Goal: Information Seeking & Learning: Learn about a topic

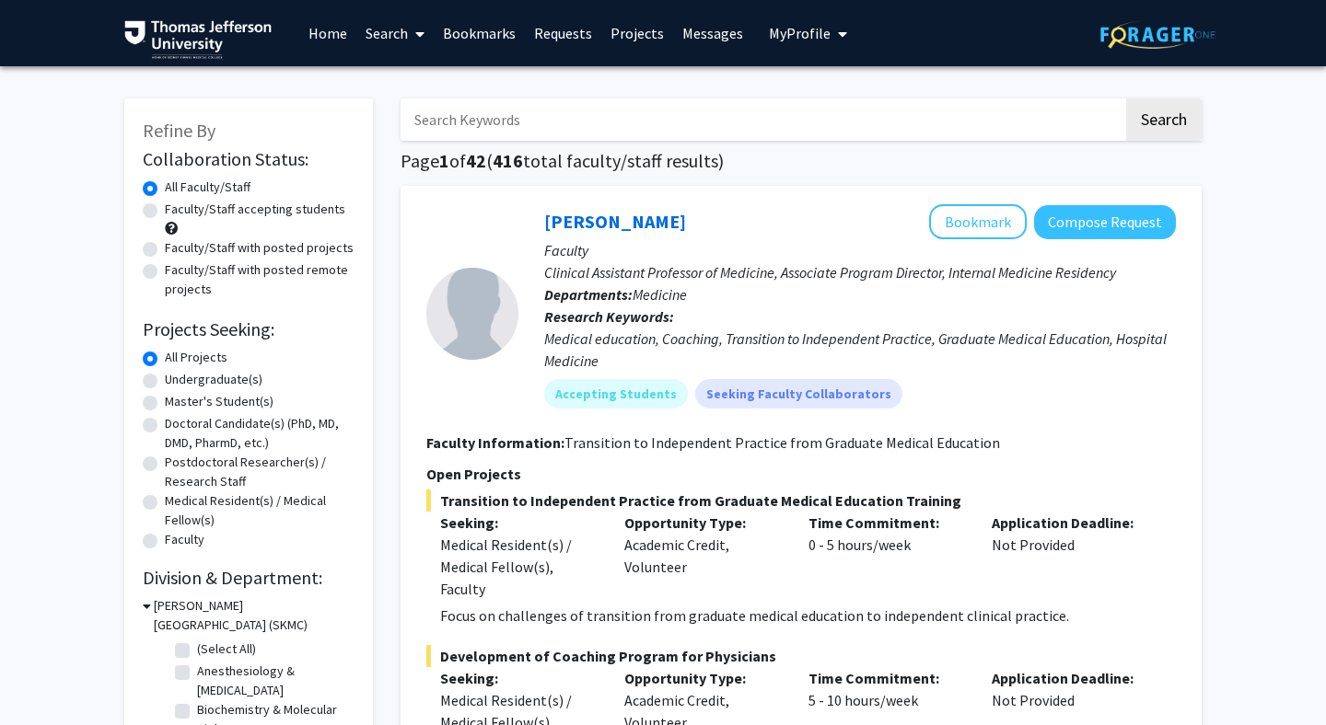
click at [474, 115] on input "Search Keywords" at bounding box center [761, 120] width 723 height 42
click at [832, 99] on button "Search" at bounding box center [1163, 120] width 75 height 42
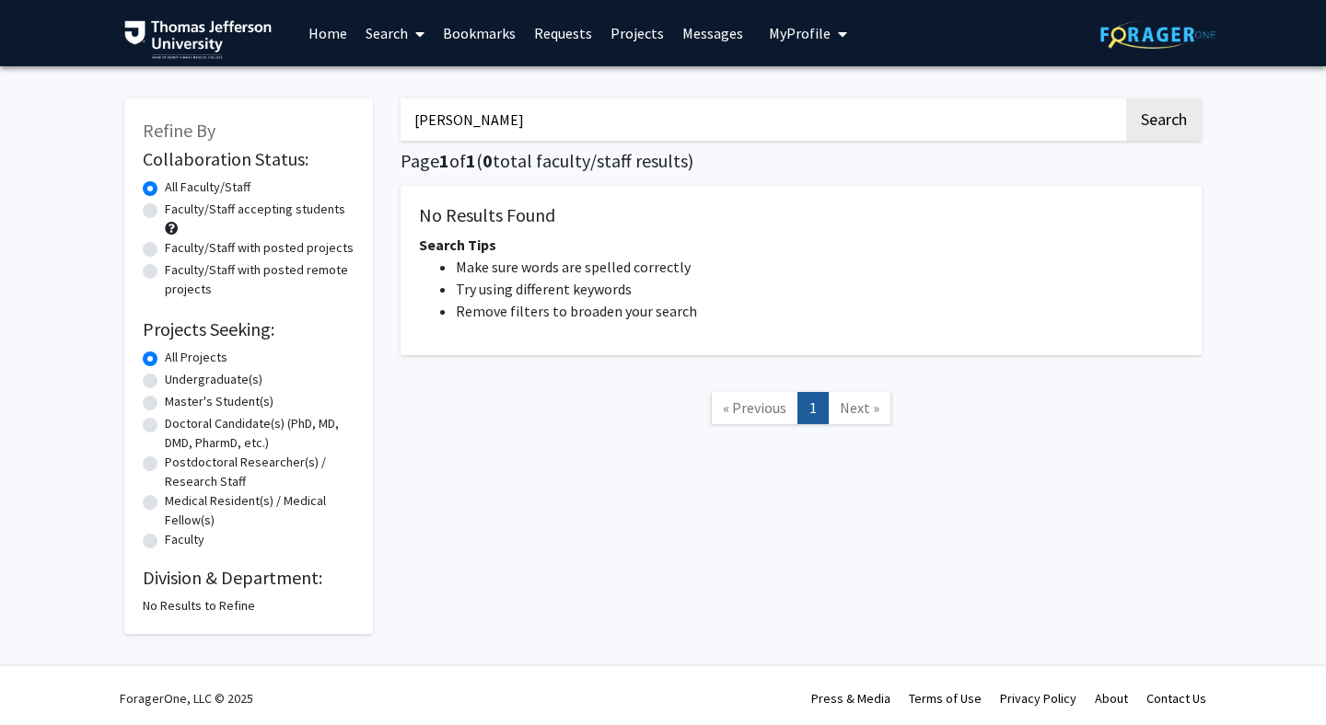
drag, startPoint x: 507, startPoint y: 134, endPoint x: 327, endPoint y: 106, distance: 182.7
click at [327, 106] on div "Refine By Collaboration Status: Collaboration Status All Faculty/Staff Collabor…" at bounding box center [662, 357] width 1105 height 554
type input "adekeye"
click at [832, 99] on button "Search" at bounding box center [1163, 120] width 75 height 42
click at [486, 29] on link "Bookmarks" at bounding box center [479, 33] width 91 height 64
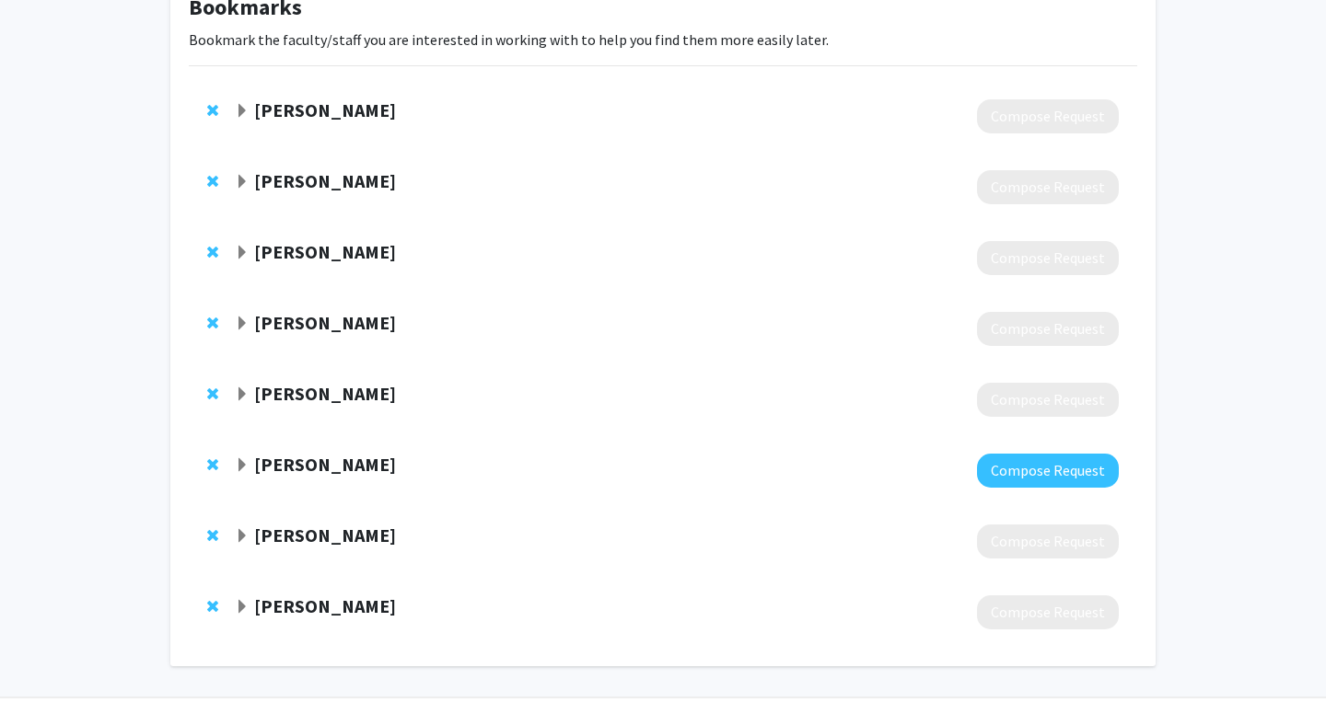
scroll to position [160, 0]
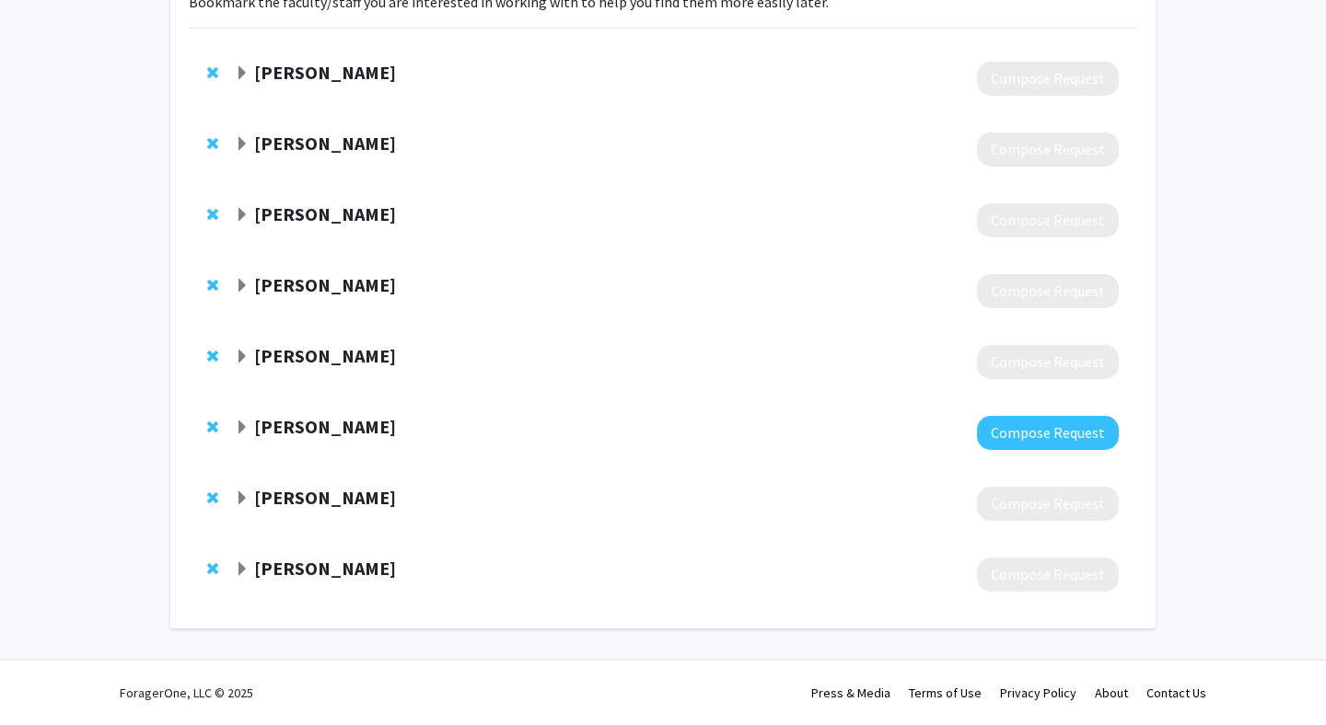
click at [247, 427] on span "Expand Matthew Jenkins Bookmark" at bounding box center [242, 428] width 15 height 15
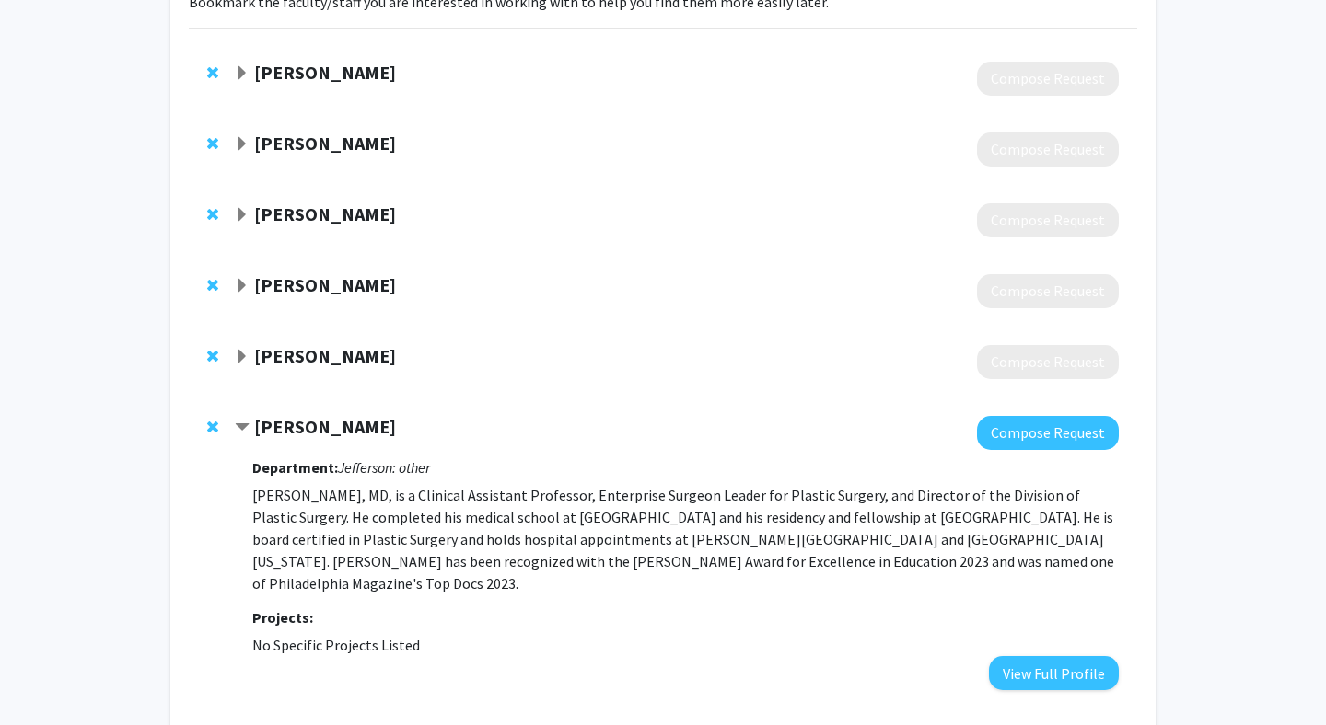
click at [284, 427] on strong "Matthew Jenkins" at bounding box center [325, 426] width 142 height 23
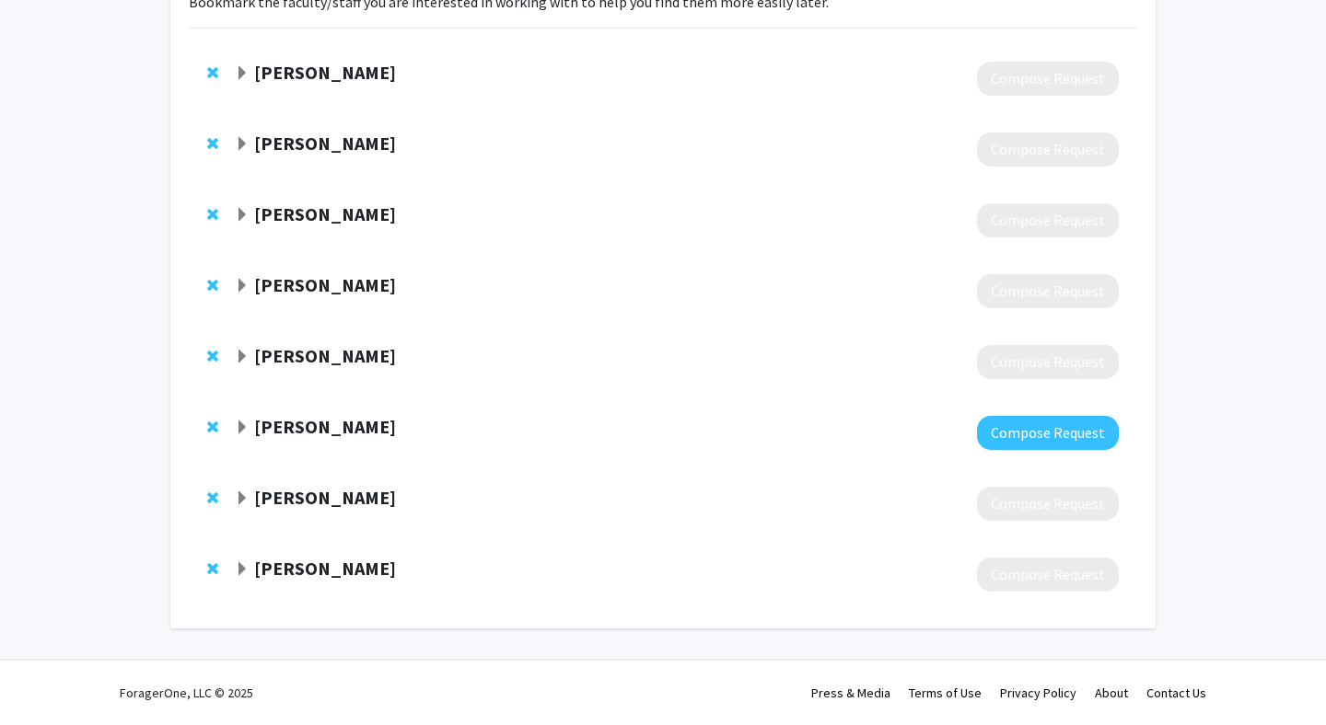
click at [236, 493] on span "Expand Stephanie Jackson-Cullison Bookmark" at bounding box center [242, 499] width 15 height 15
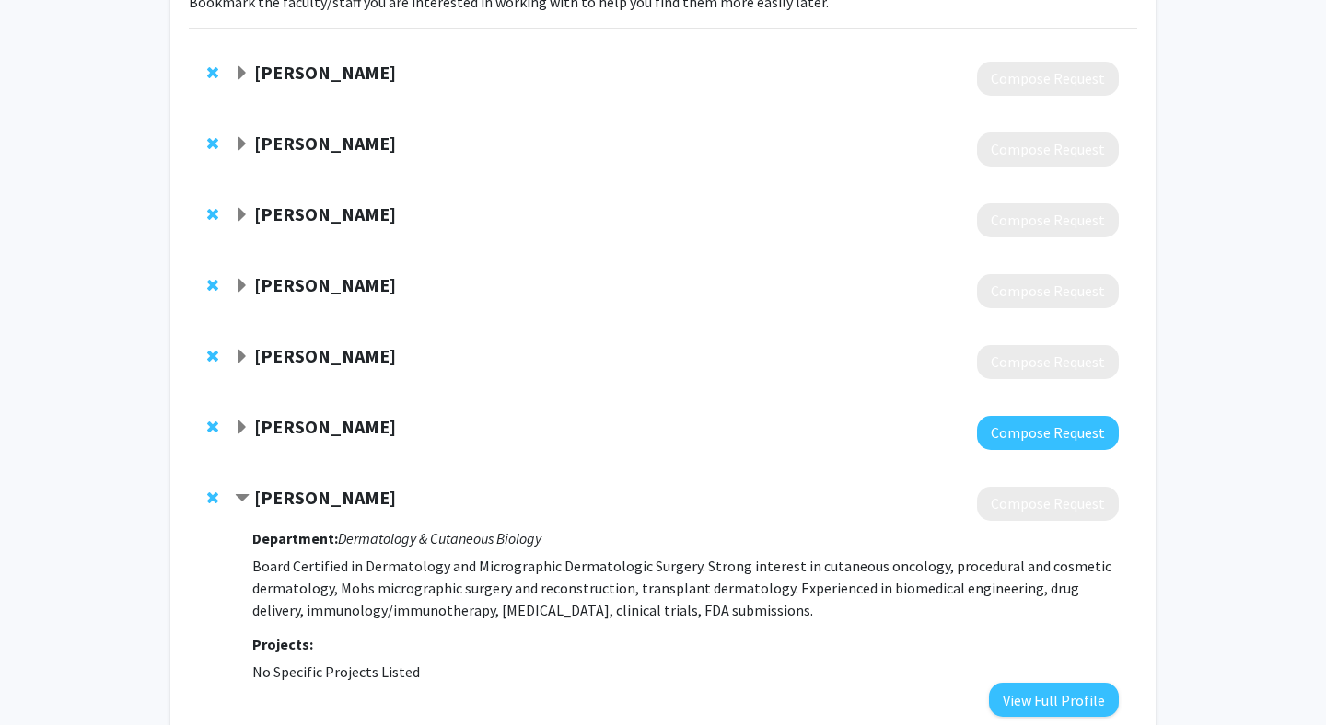
click at [236, 493] on span "Contract Stephanie Jackson-Cullison Bookmark" at bounding box center [242, 499] width 15 height 15
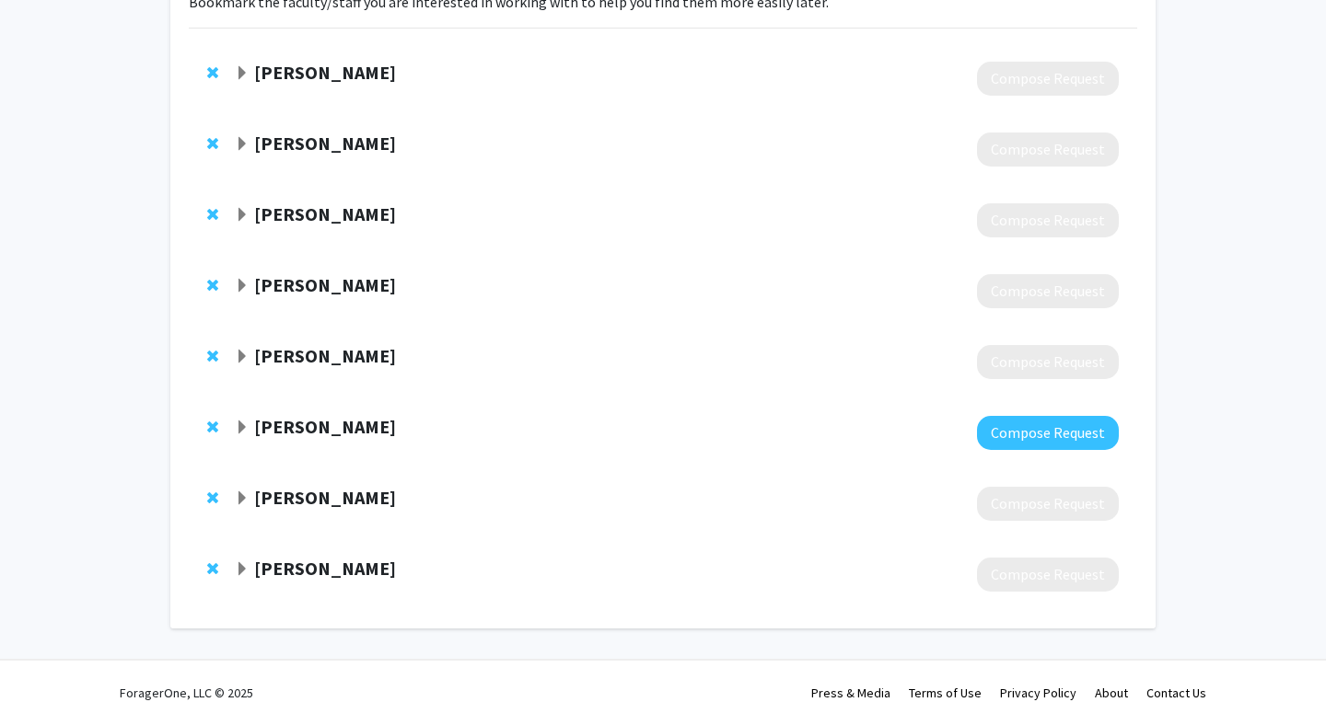
click at [238, 564] on span "Expand Alana Murphy Bookmark" at bounding box center [242, 569] width 15 height 15
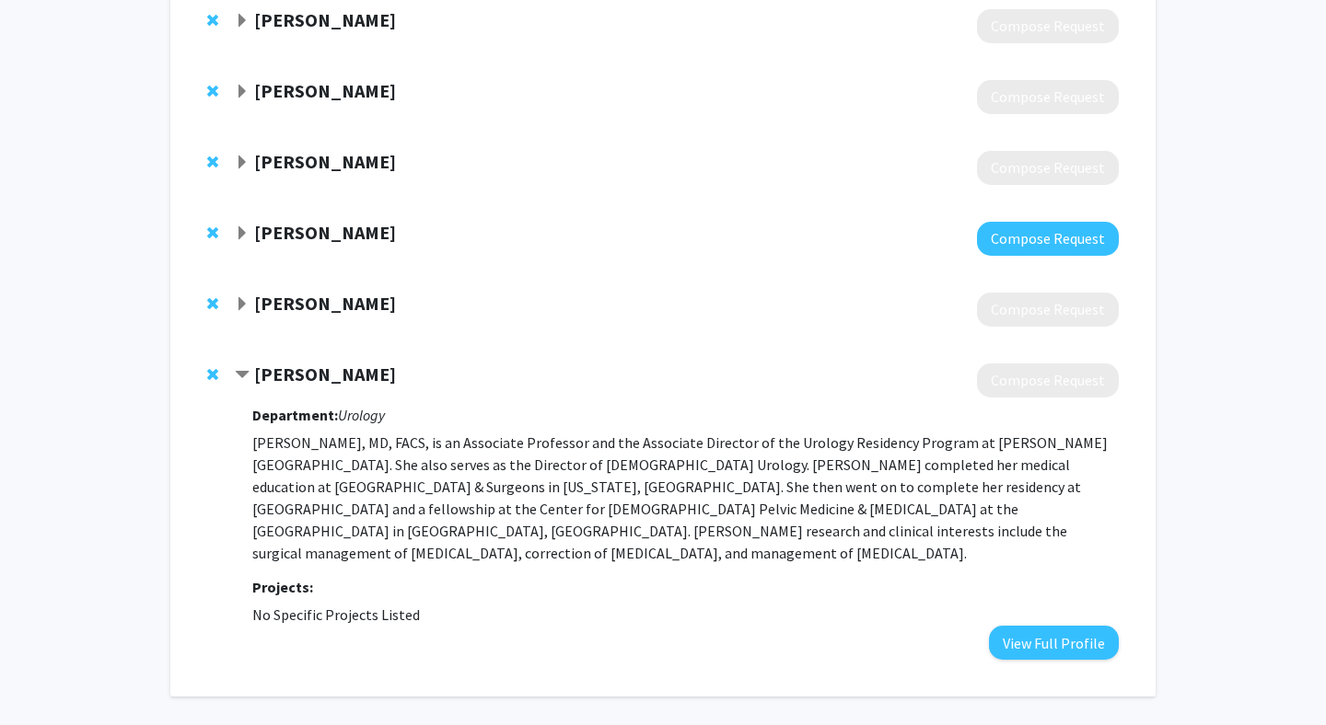
scroll to position [366, 0]
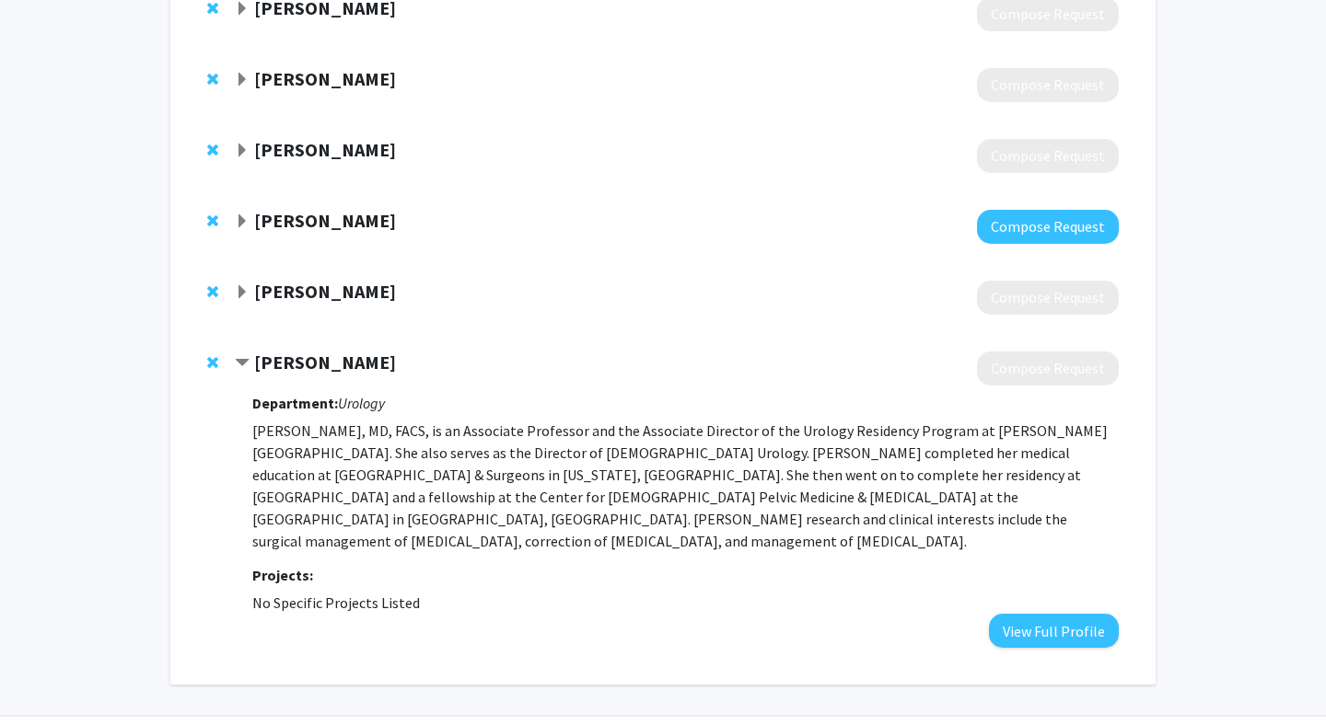
click at [241, 362] on span "Contract Alana Murphy Bookmark" at bounding box center [242, 363] width 15 height 15
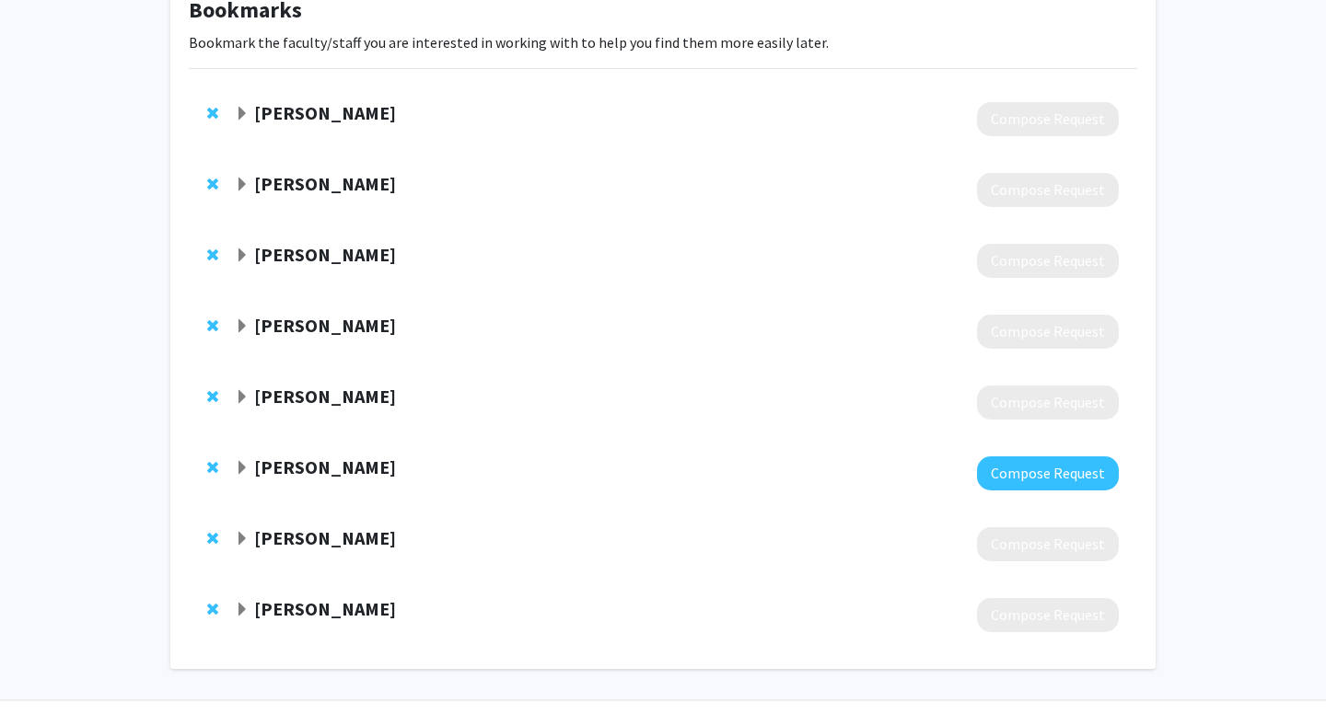
scroll to position [96, 0]
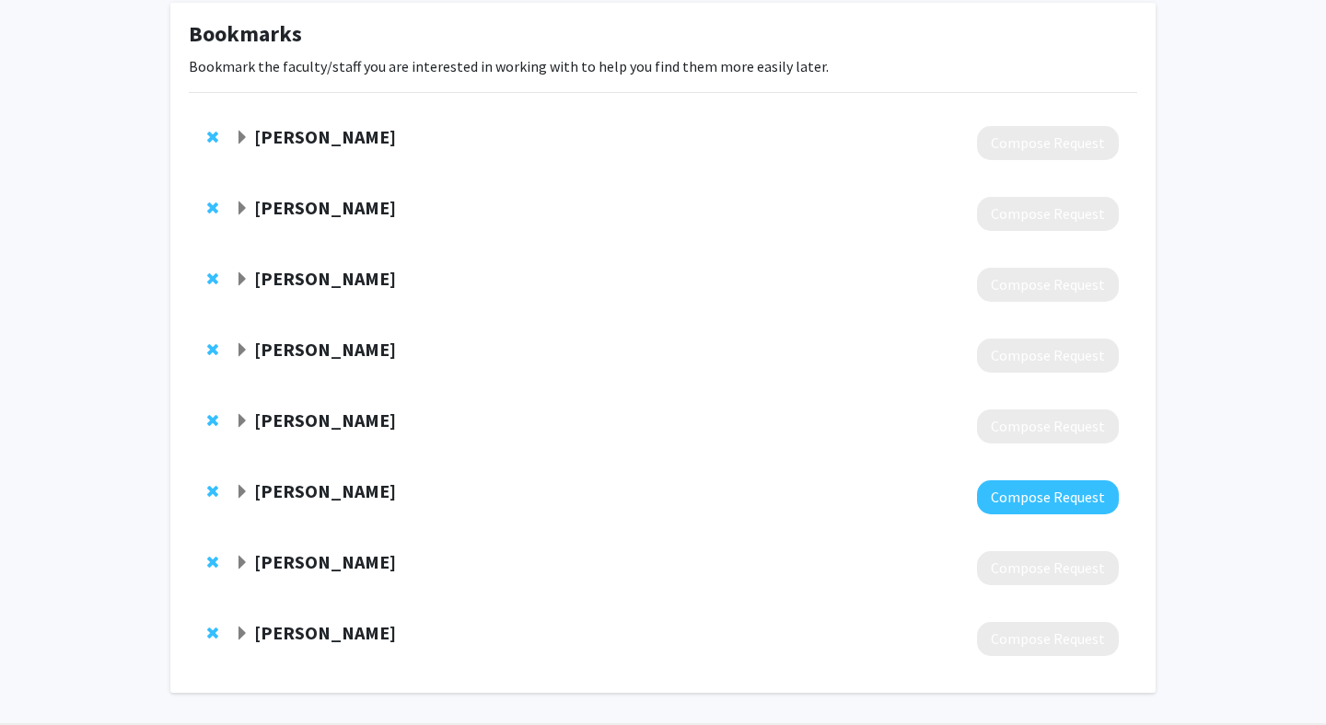
click at [235, 428] on span "Expand Rebecca Chiffer Bookmark" at bounding box center [242, 421] width 15 height 15
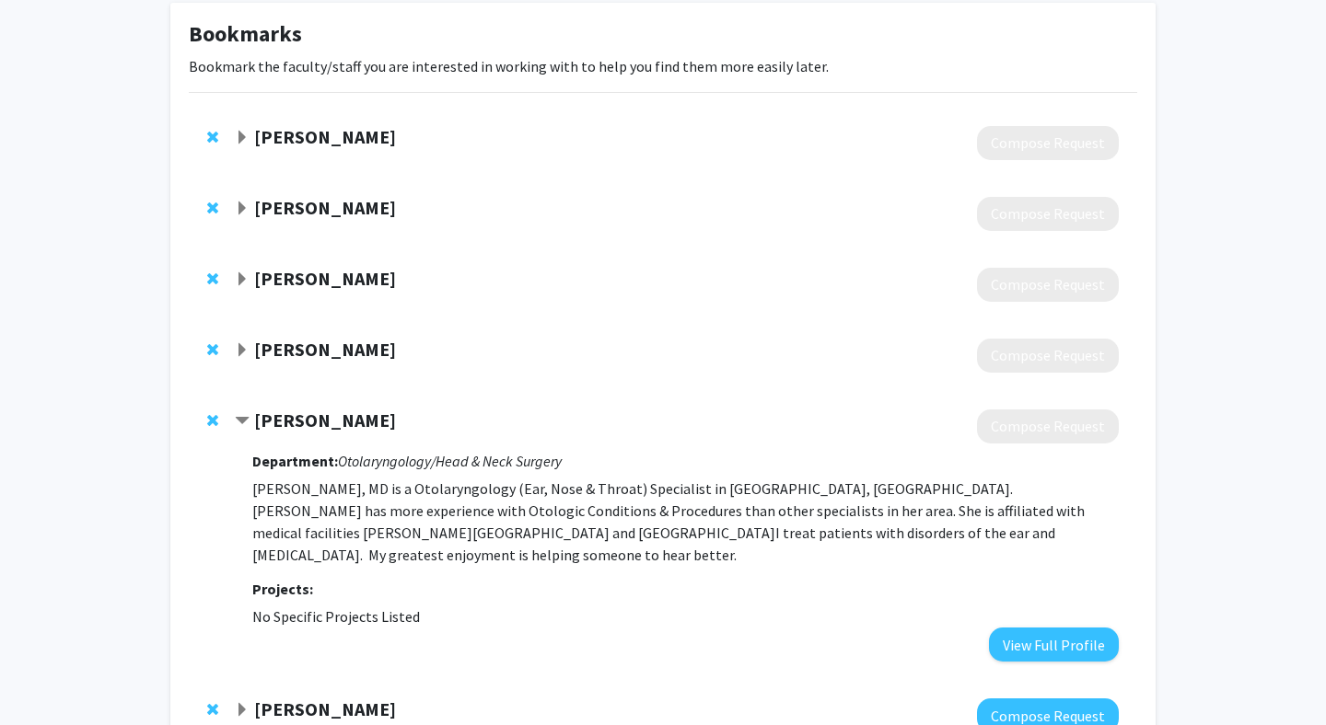
click at [235, 428] on span "Contract Rebecca Chiffer Bookmark" at bounding box center [242, 421] width 15 height 15
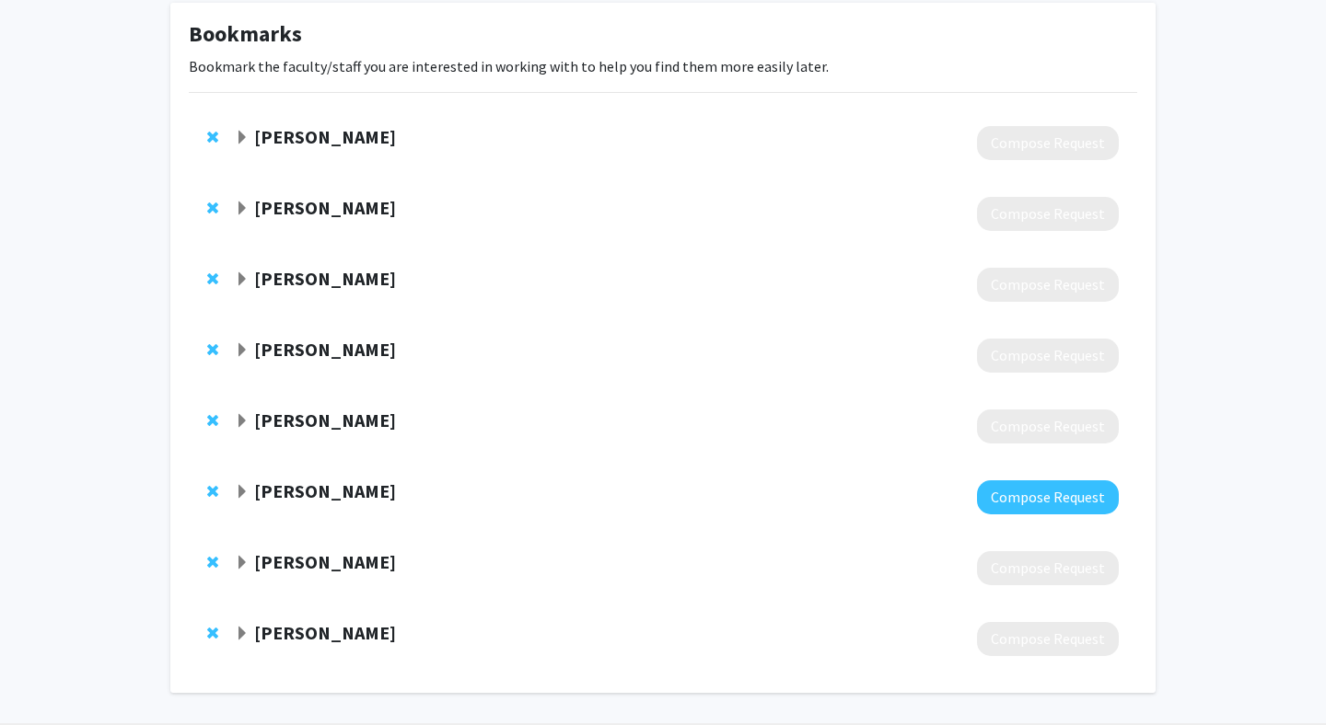
click at [236, 353] on span "Expand Howard Krein Bookmark" at bounding box center [242, 350] width 15 height 15
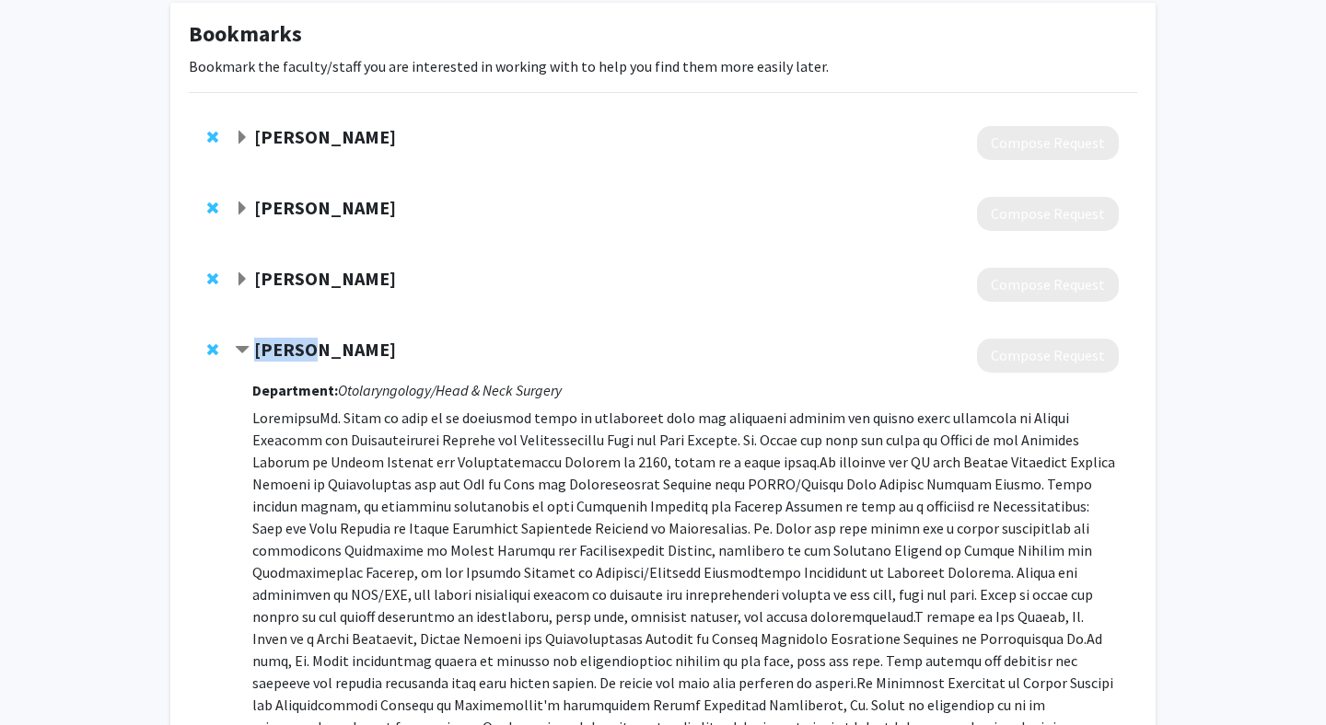
click at [236, 353] on span "Contract Howard Krein Bookmark" at bounding box center [242, 350] width 15 height 15
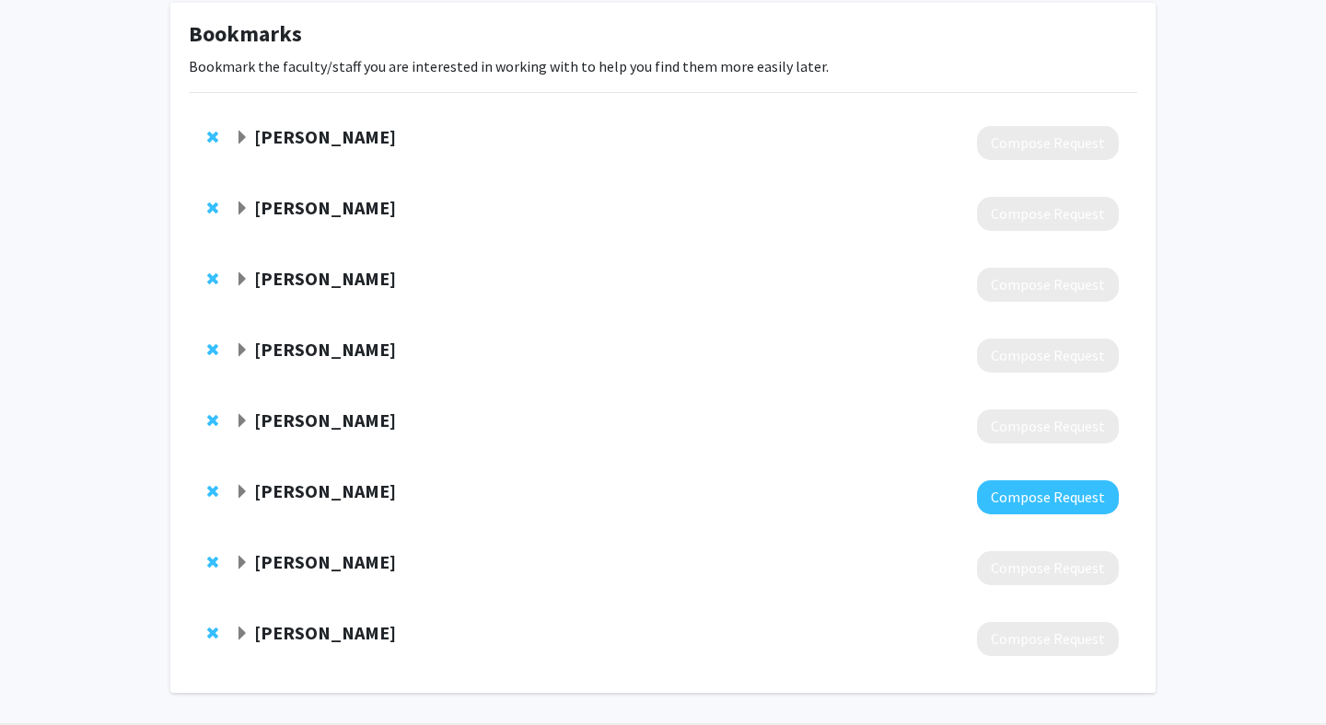
click at [240, 273] on span "Expand Ryan Heffelfinger Bookmark" at bounding box center [242, 280] width 15 height 15
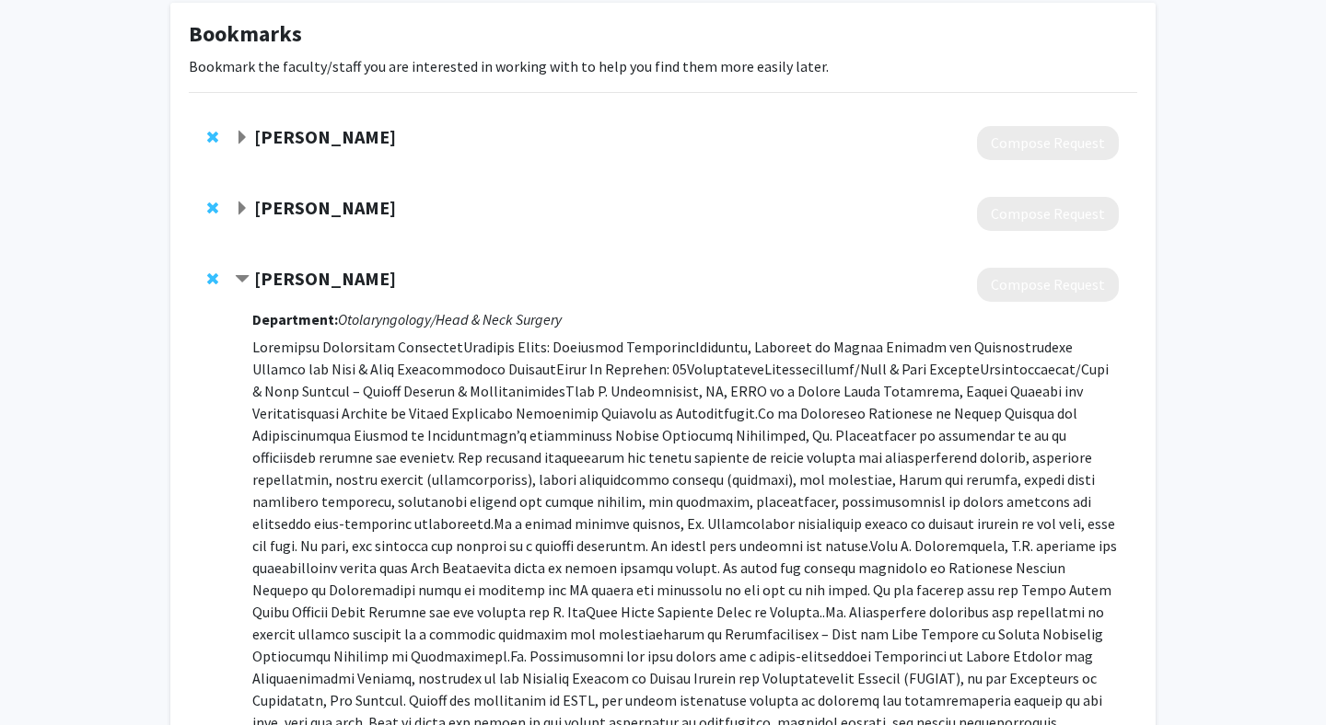
click at [240, 273] on span "Contract Ryan Heffelfinger Bookmark" at bounding box center [242, 280] width 15 height 15
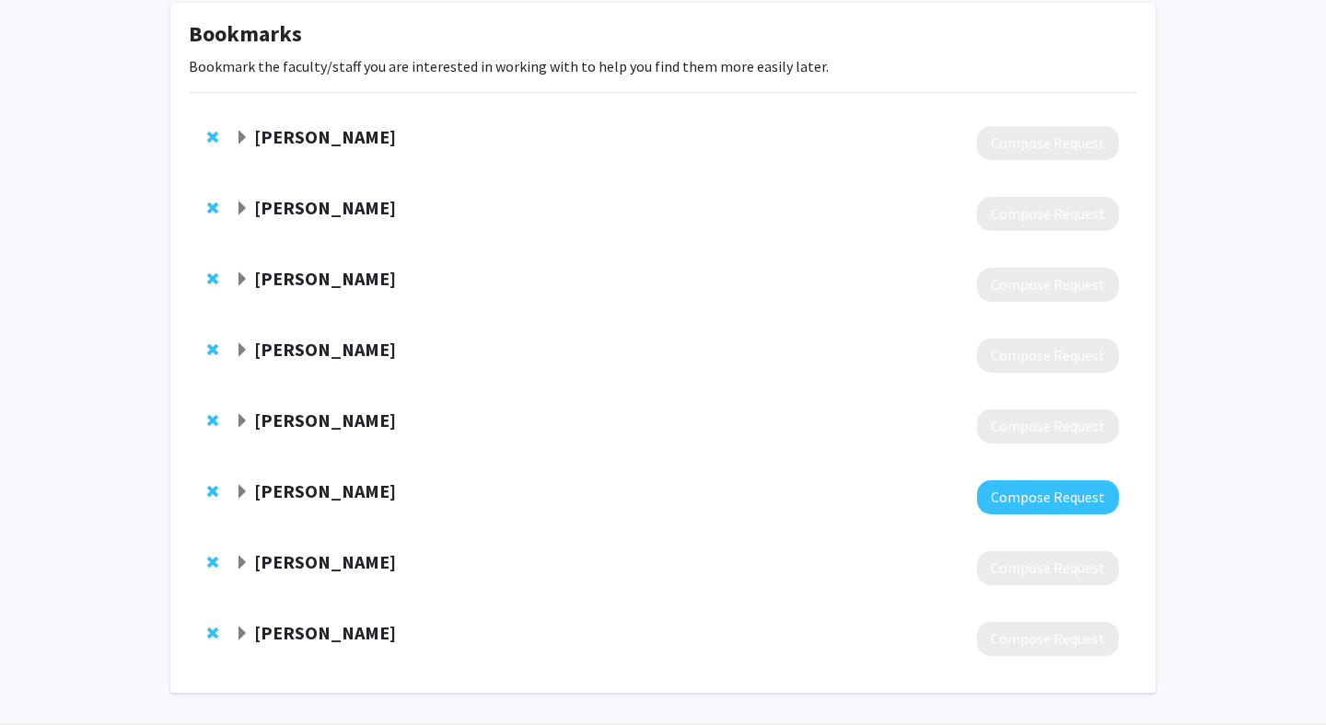
click at [238, 204] on span "Expand Gurston Nyquist Bookmark" at bounding box center [242, 209] width 15 height 15
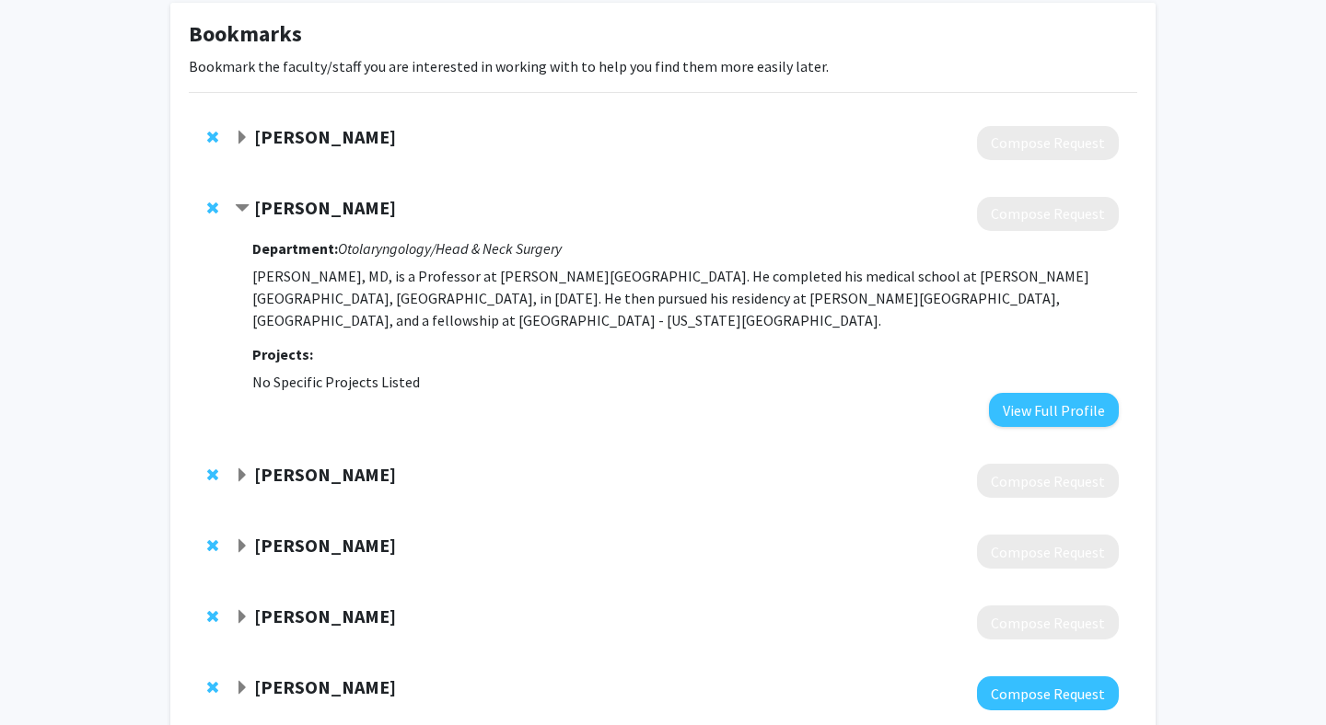
click at [237, 204] on span "Contract Gurston Nyquist Bookmark" at bounding box center [242, 209] width 15 height 15
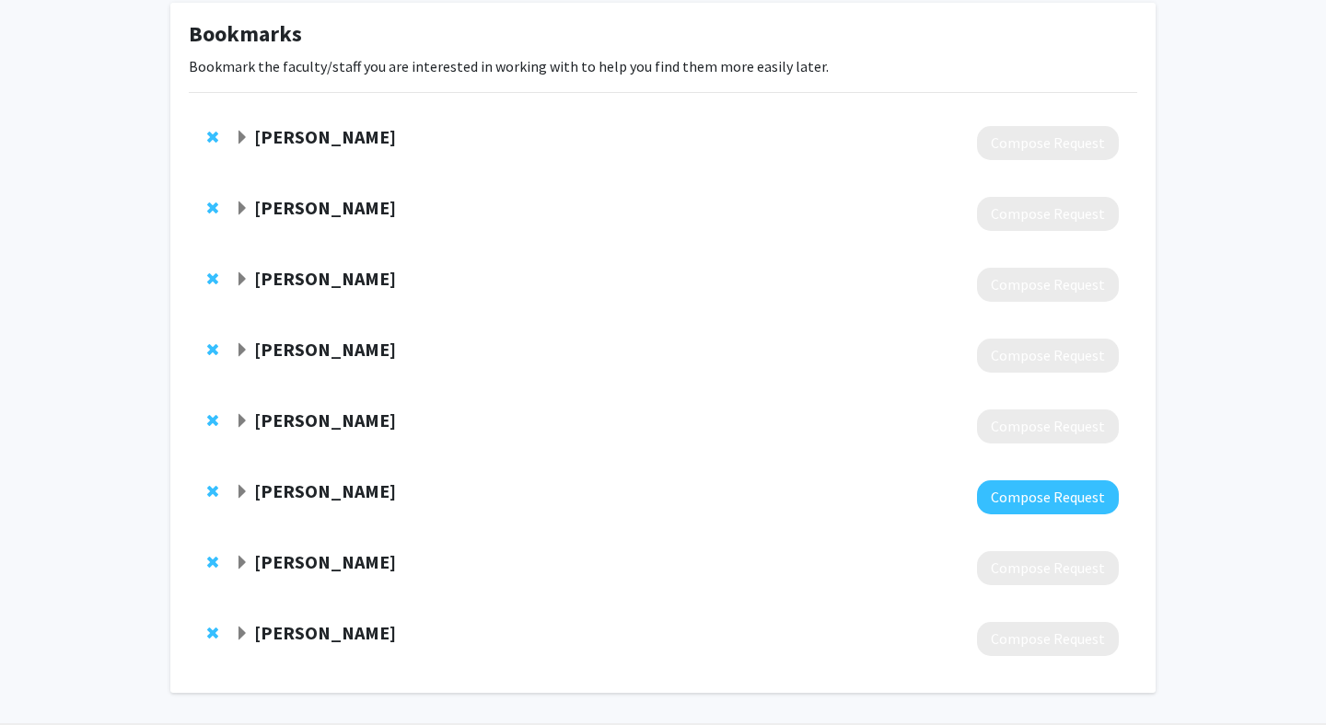
click at [244, 137] on span "Expand Joseph Curry Bookmark" at bounding box center [242, 138] width 15 height 15
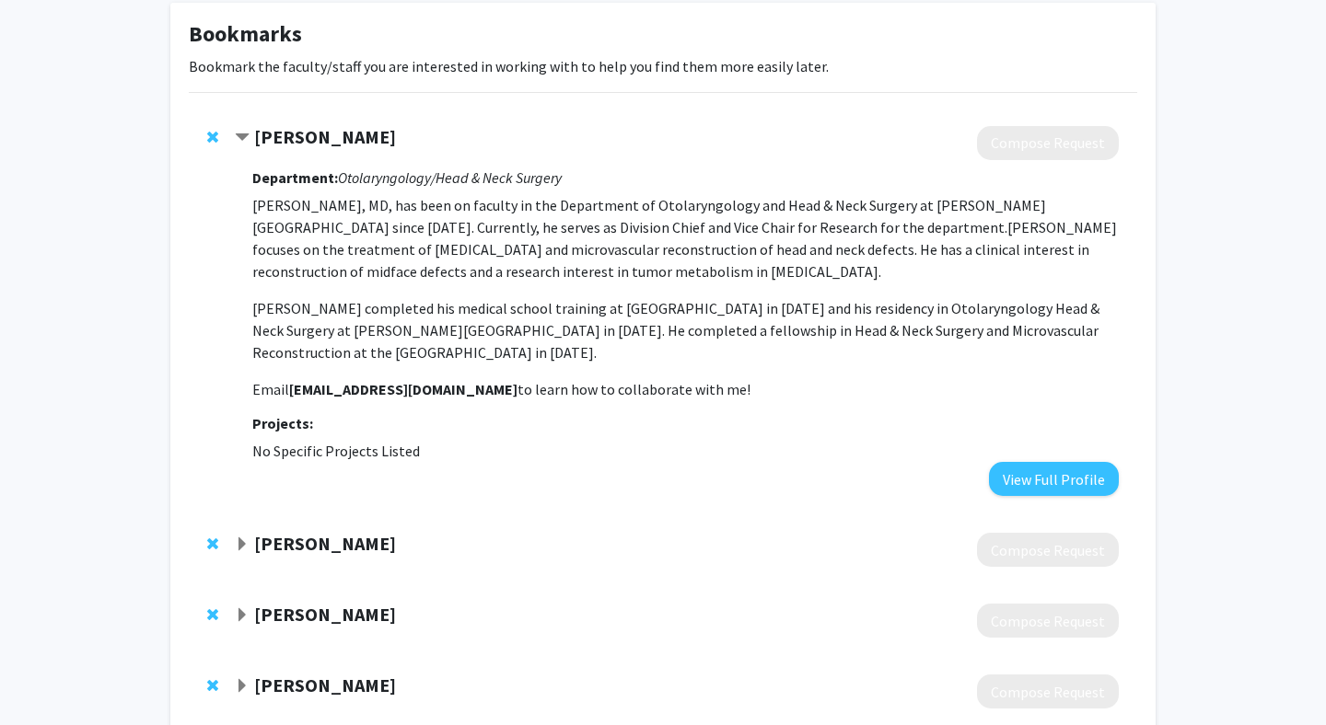
click at [244, 137] on span "Contract Joseph Curry Bookmark" at bounding box center [242, 138] width 15 height 15
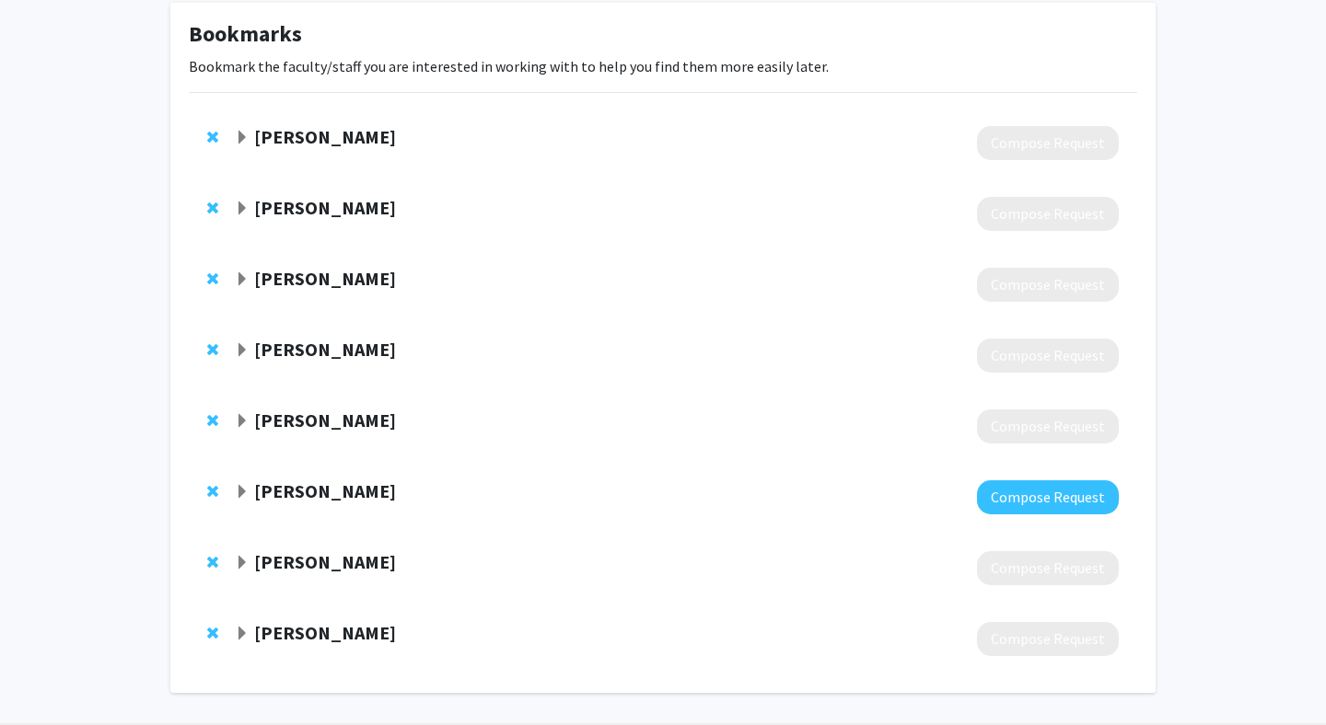
click at [300, 480] on strong "Matthew Jenkins" at bounding box center [325, 491] width 142 height 23
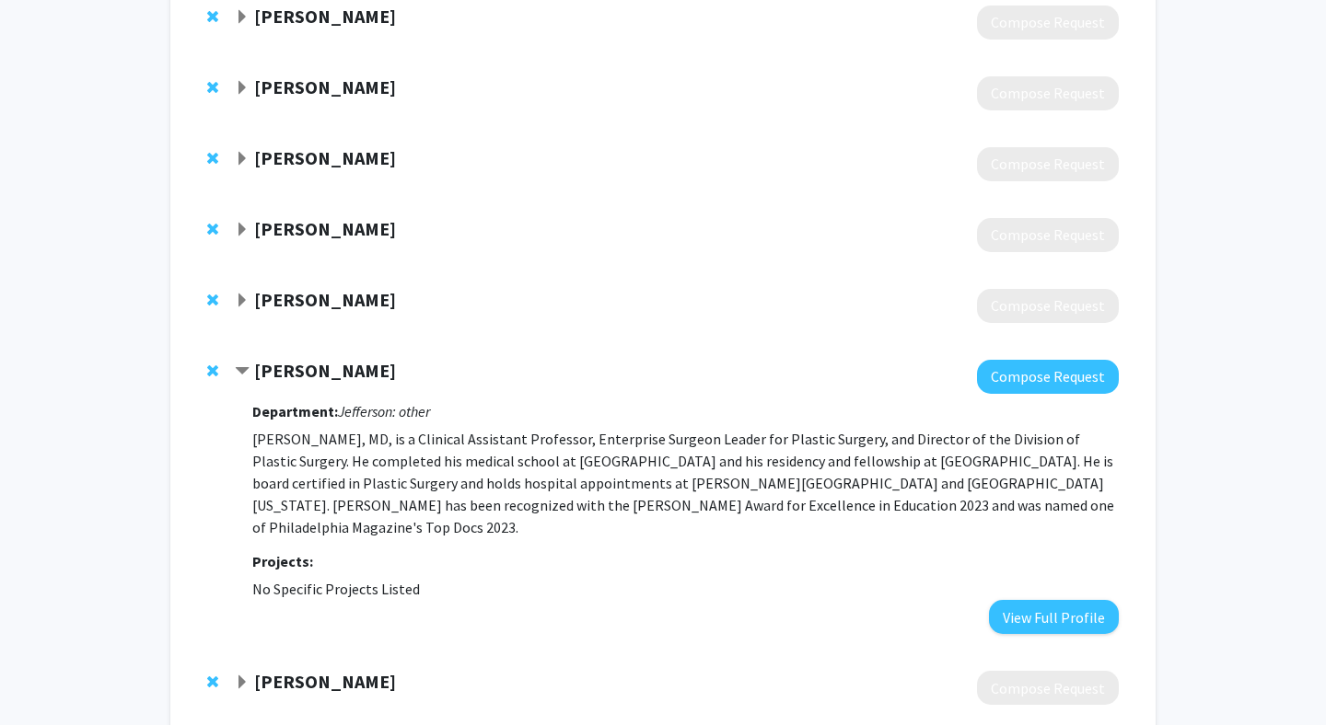
scroll to position [218, 0]
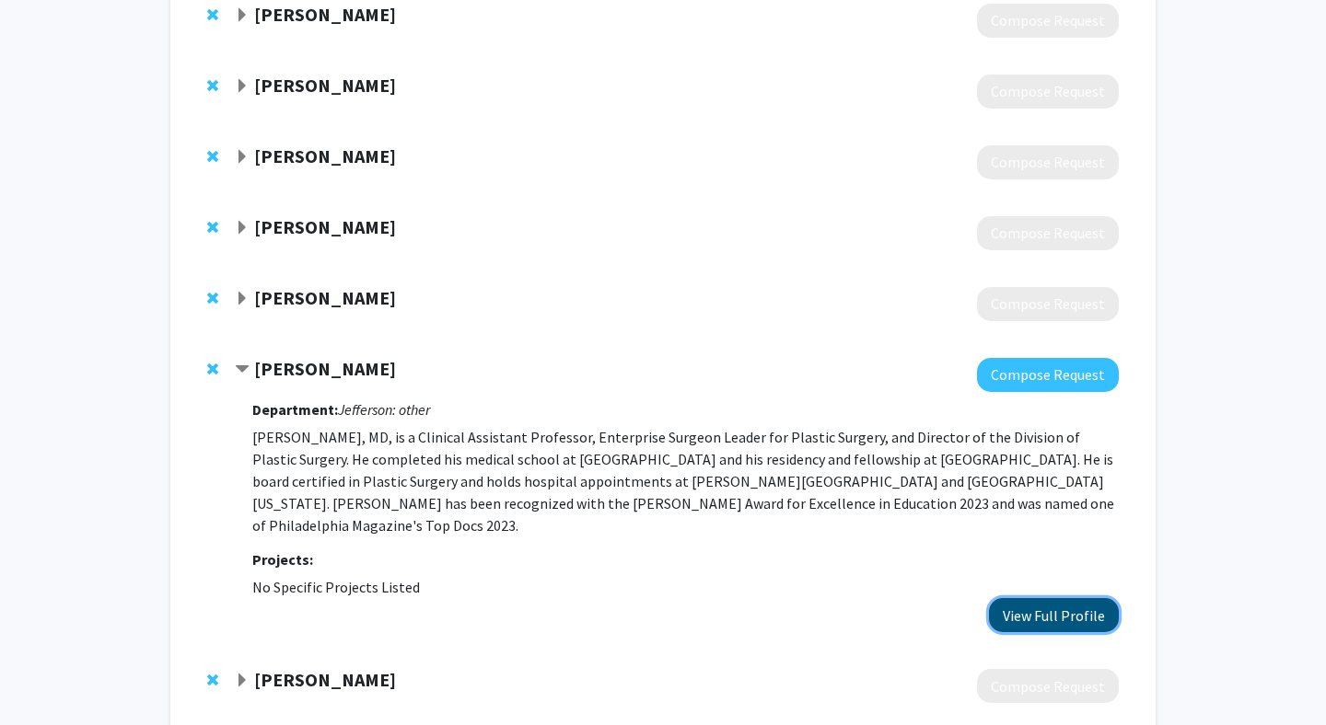
click at [832, 613] on button "View Full Profile" at bounding box center [1054, 615] width 130 height 34
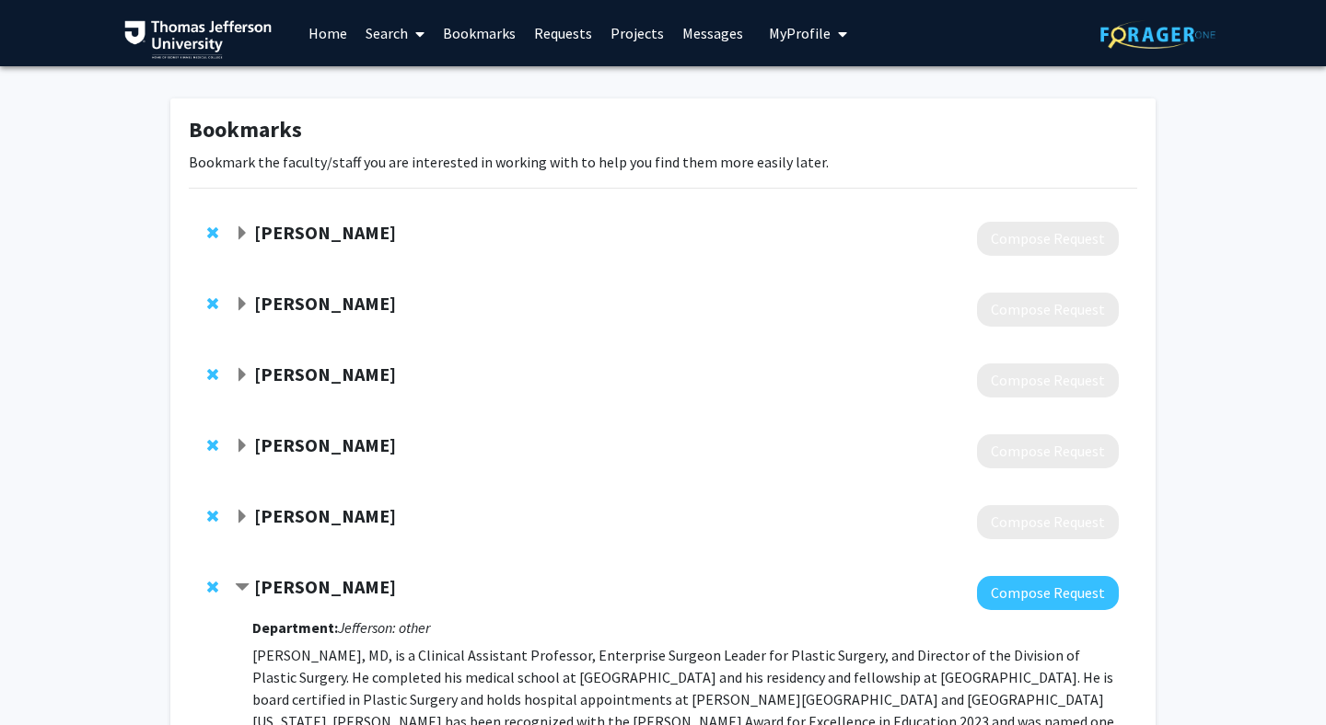
click at [242, 581] on span "Contract Matthew Jenkins Bookmark" at bounding box center [242, 588] width 15 height 15
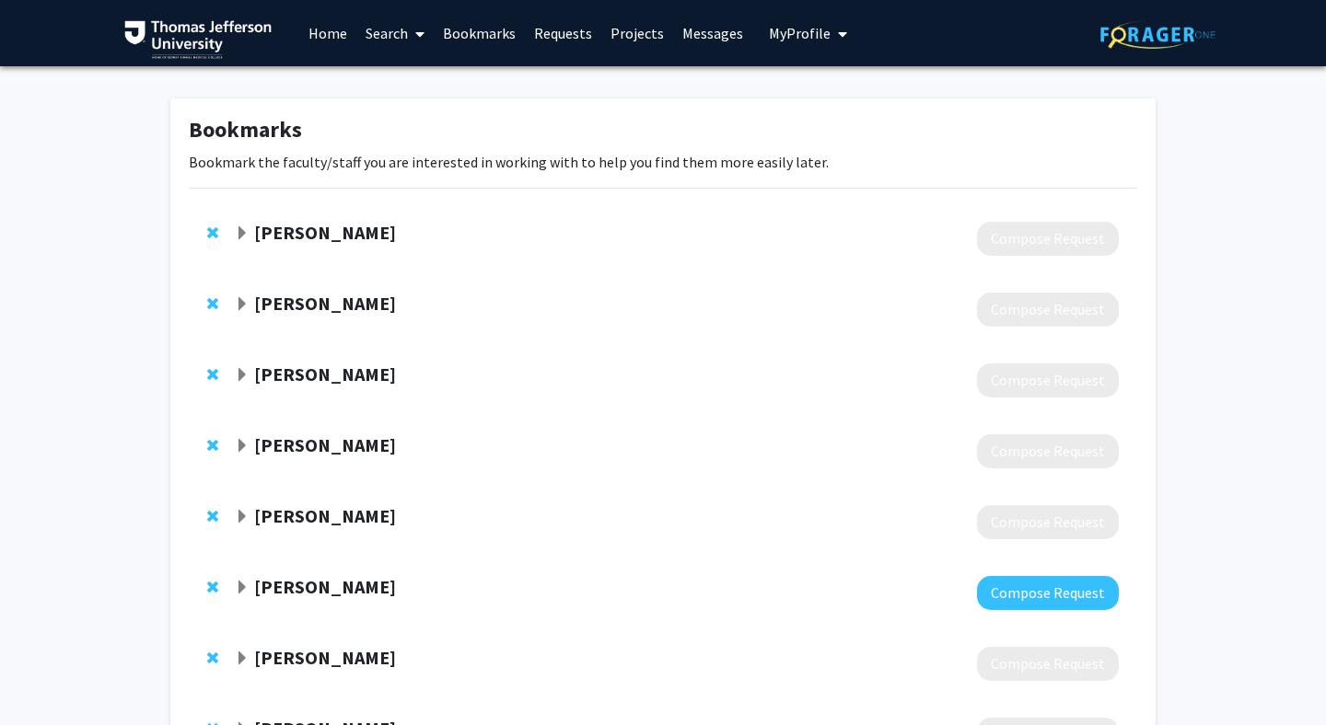
click at [241, 447] on span "Expand Howard Krein Bookmark" at bounding box center [242, 446] width 15 height 15
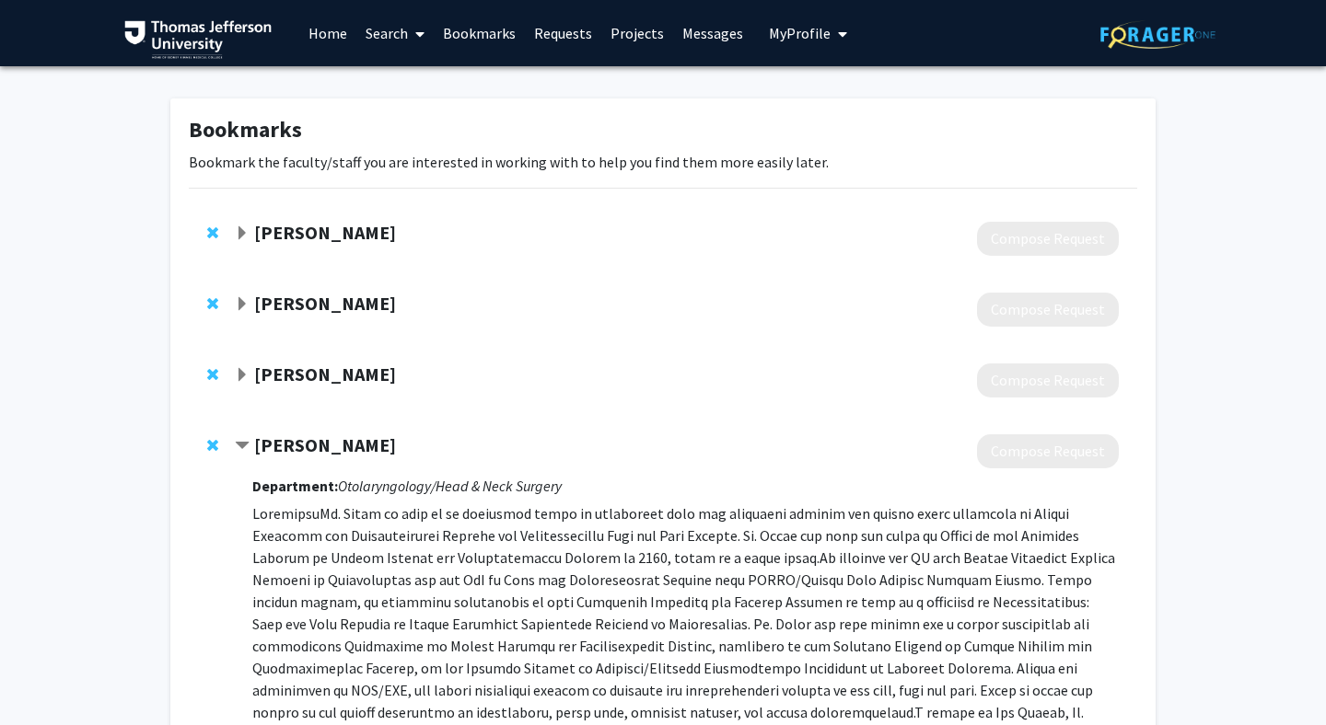
click at [241, 446] on span "Contract Howard Krein Bookmark" at bounding box center [242, 446] width 15 height 15
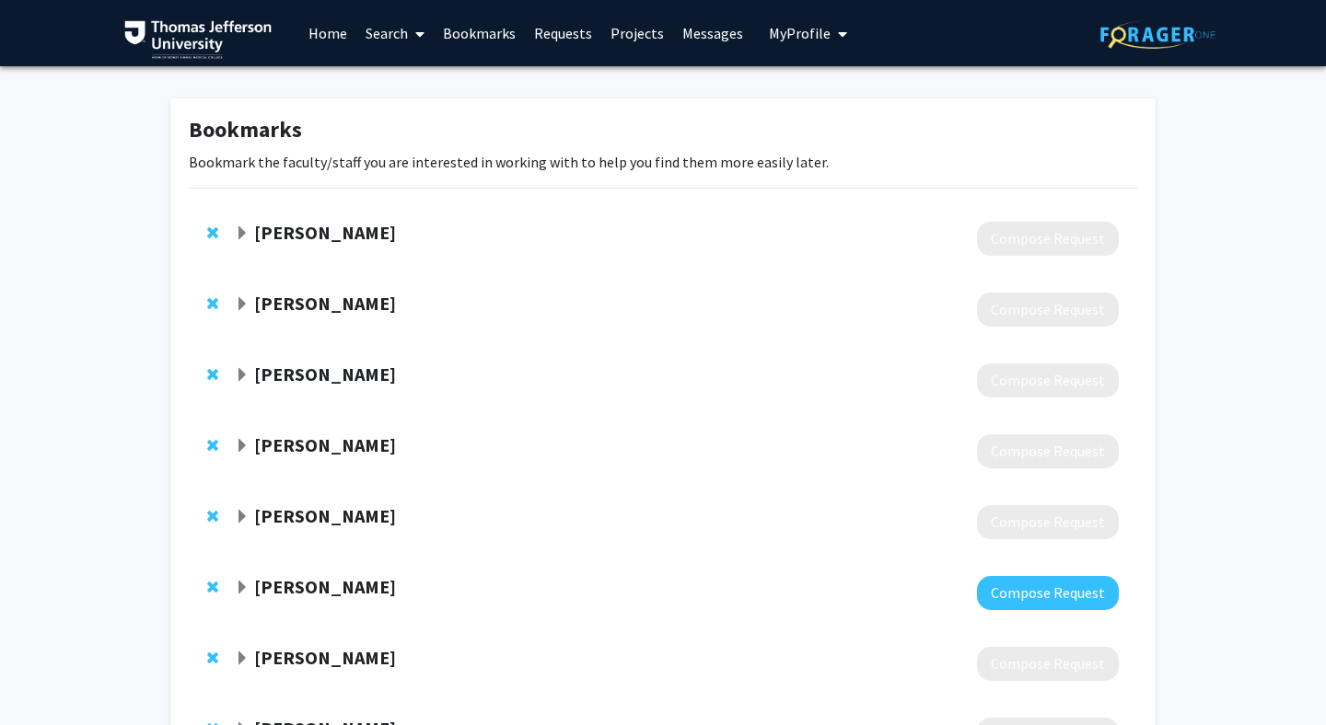
click at [235, 312] on div "Gurston Nyquist" at bounding box center [434, 304] width 398 height 23
click at [238, 309] on span "Expand Gurston Nyquist Bookmark" at bounding box center [242, 304] width 15 height 15
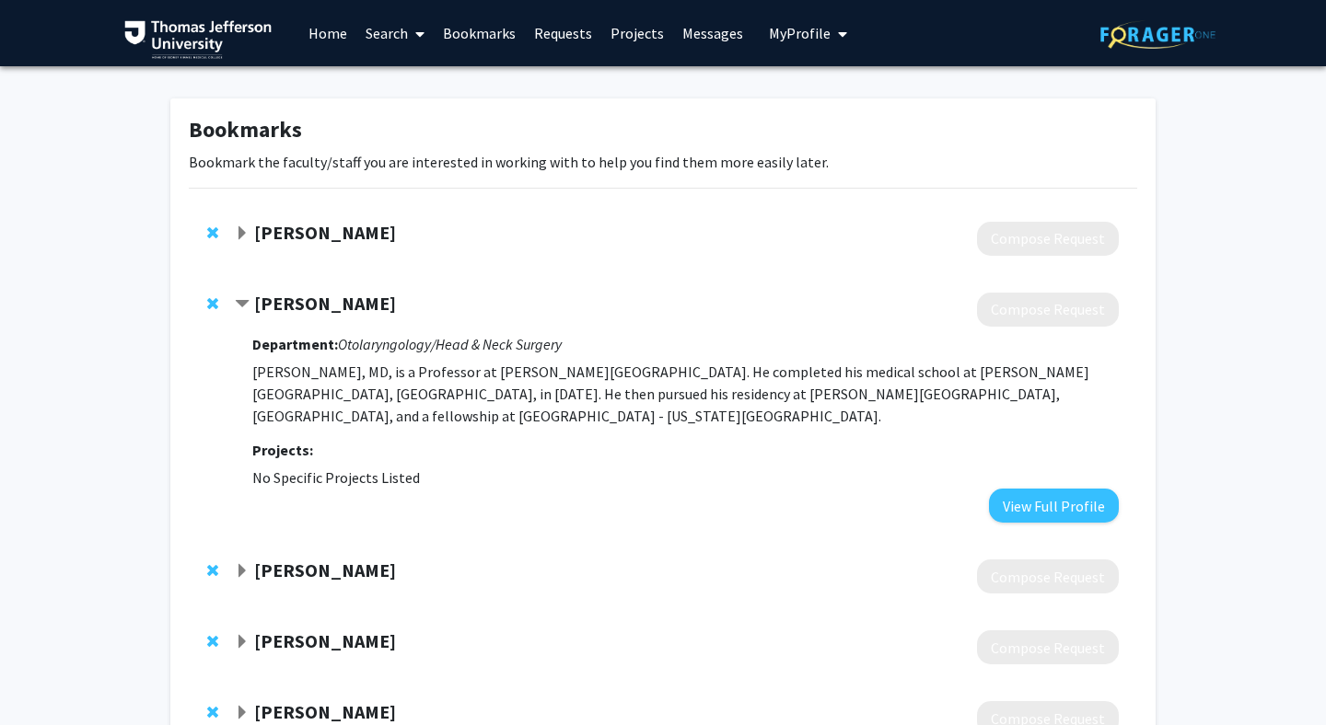
click at [238, 309] on span "Contract Gurston Nyquist Bookmark" at bounding box center [242, 304] width 15 height 15
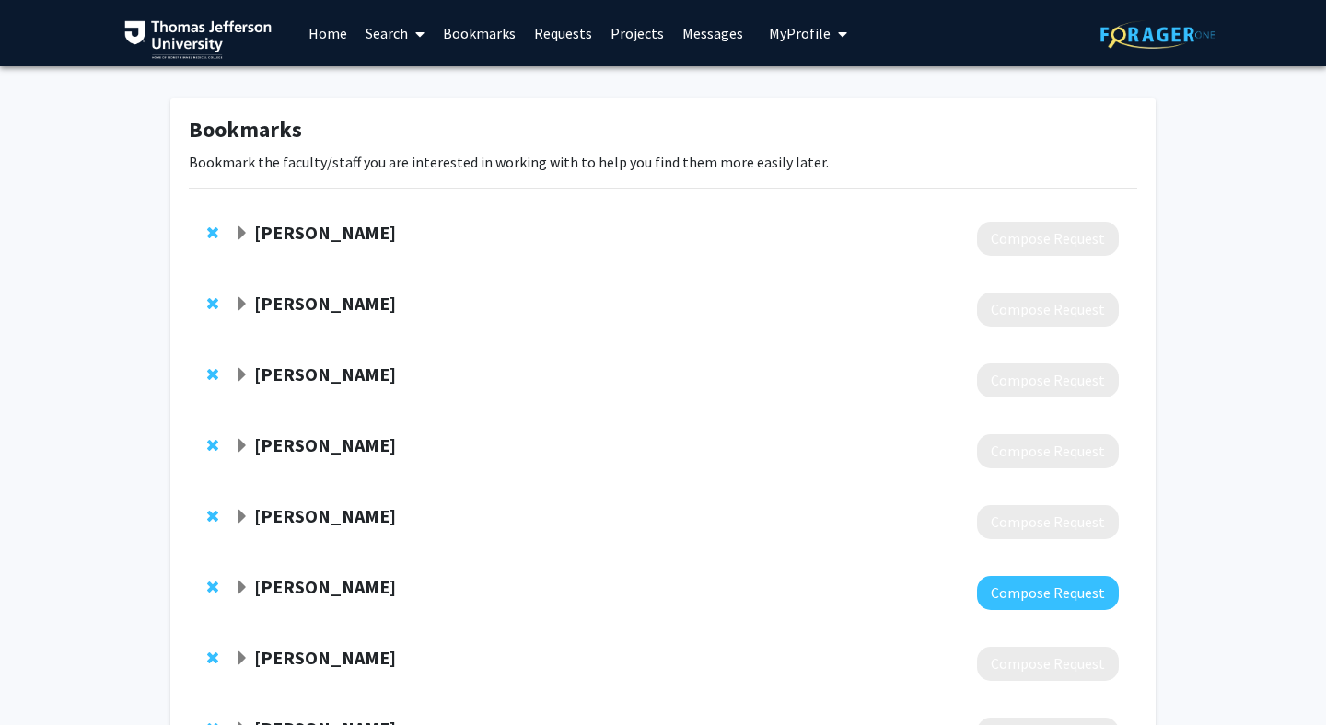
click at [235, 231] on span "Expand Joseph Curry Bookmark" at bounding box center [242, 233] width 15 height 15
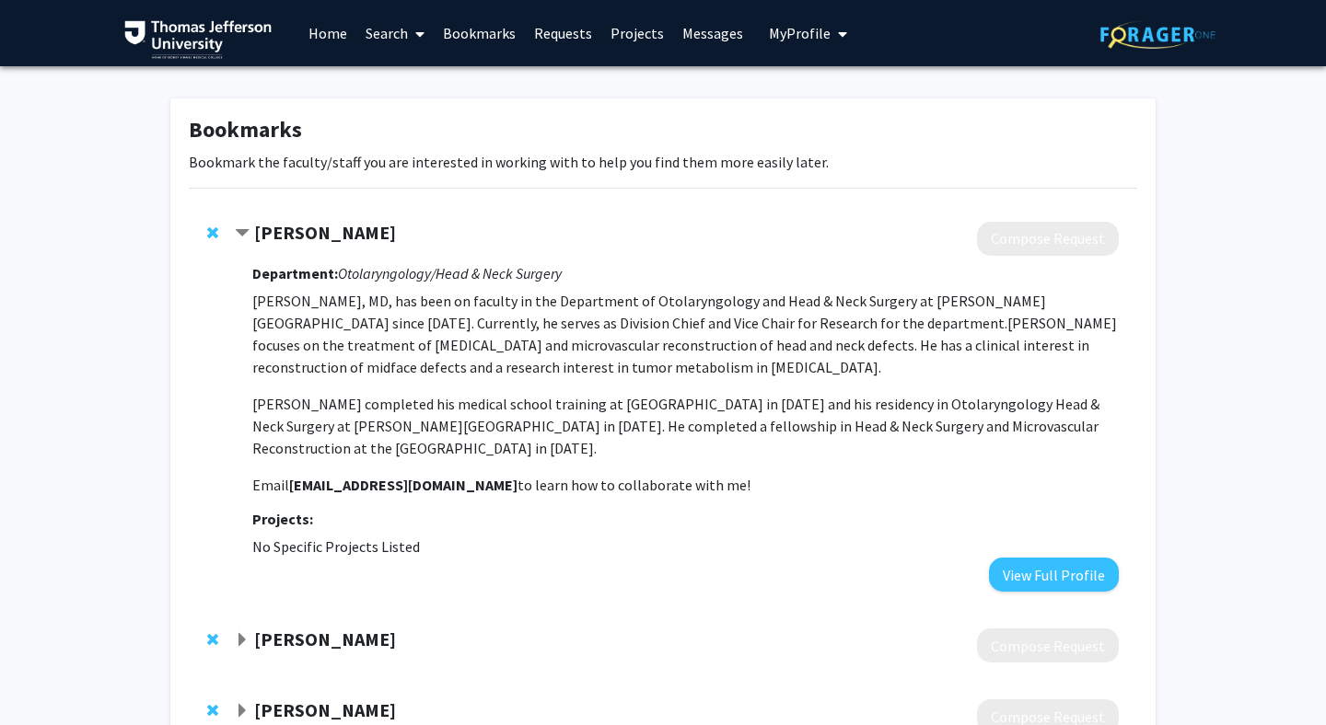
click at [235, 232] on span "Contract Joseph Curry Bookmark" at bounding box center [242, 233] width 15 height 15
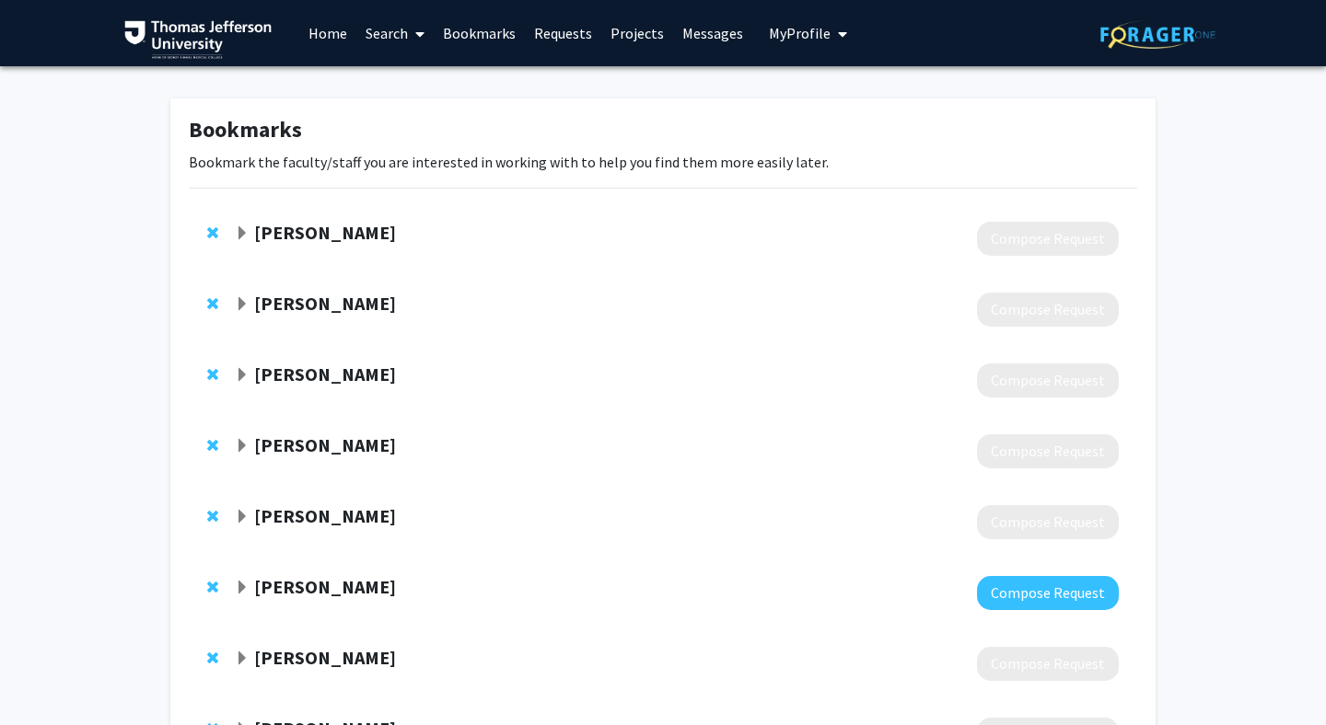
click at [245, 522] on span "Expand Rebecca Chiffer Bookmark" at bounding box center [242, 517] width 15 height 15
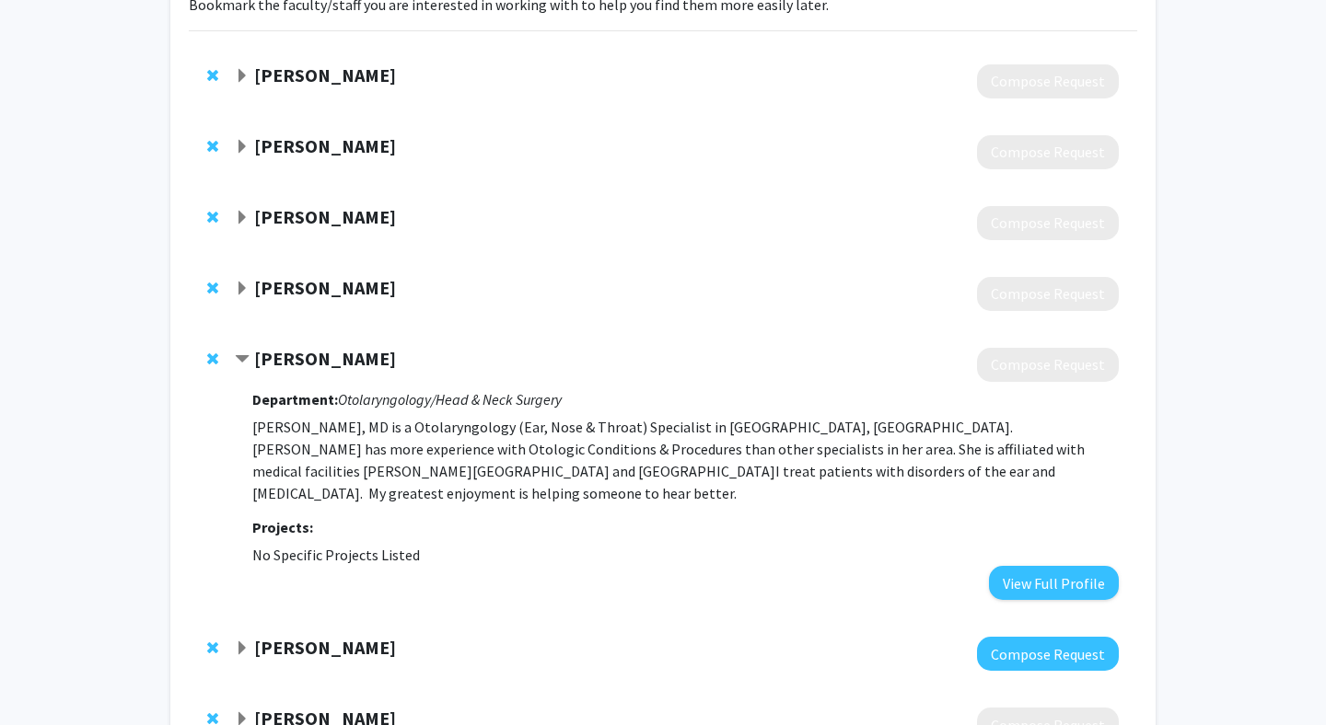
scroll to position [167, 0]
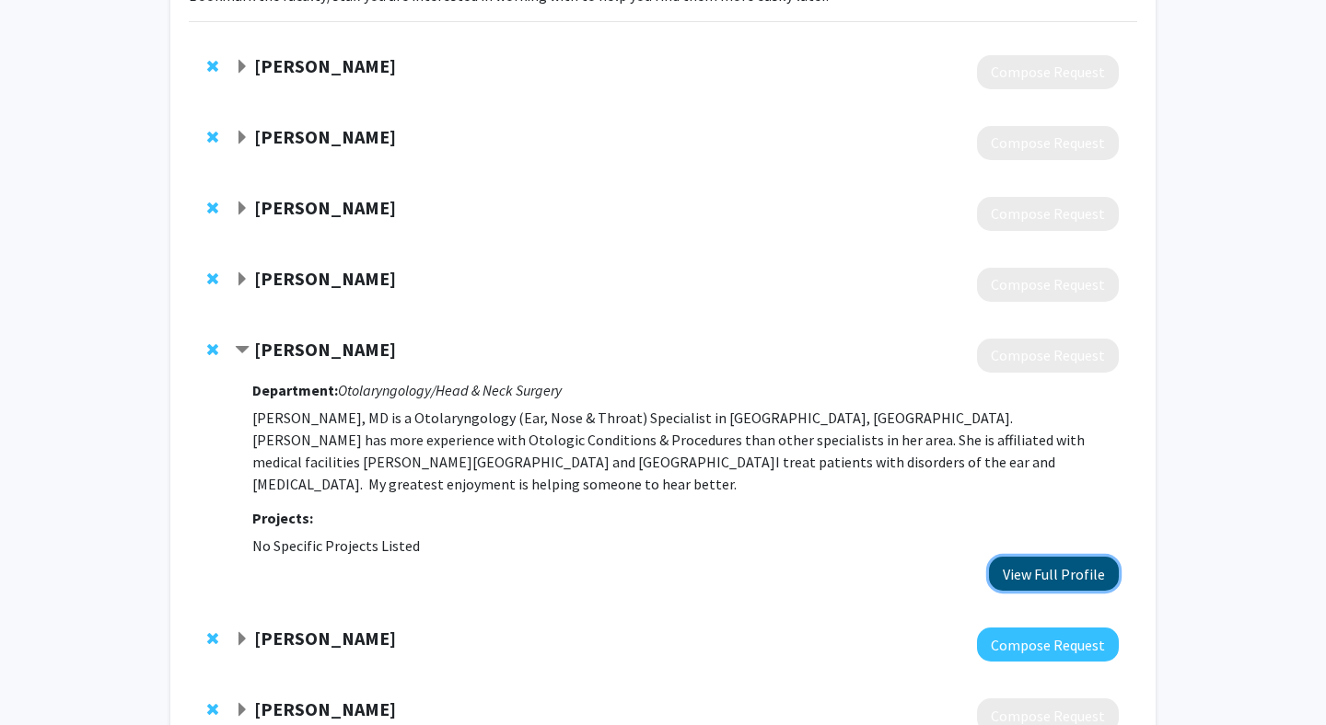
click at [832, 568] on button "View Full Profile" at bounding box center [1054, 574] width 130 height 34
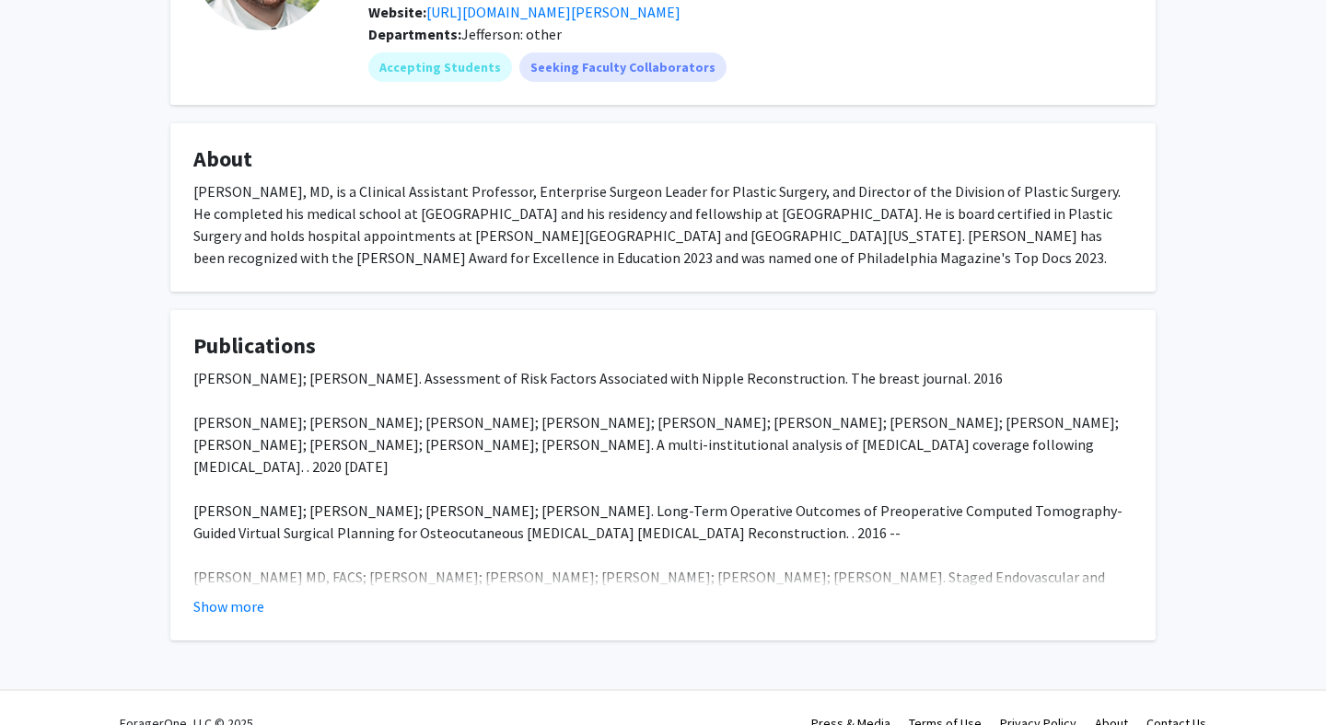
scroll to position [262, 0]
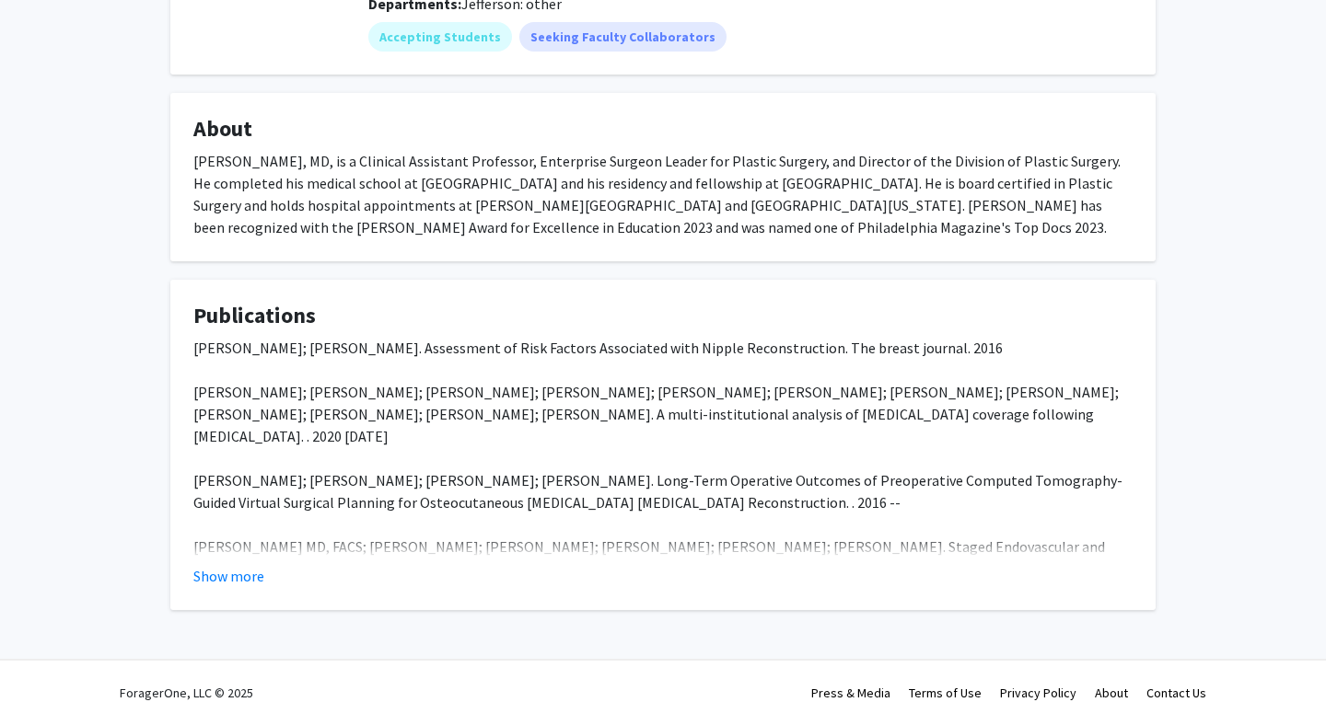
click at [221, 588] on fg-card "Publications [PERSON_NAME]; [PERSON_NAME]. Assessment of Risk Factors Associate…" at bounding box center [662, 445] width 985 height 331
click at [215, 574] on button "Show more" at bounding box center [228, 576] width 71 height 22
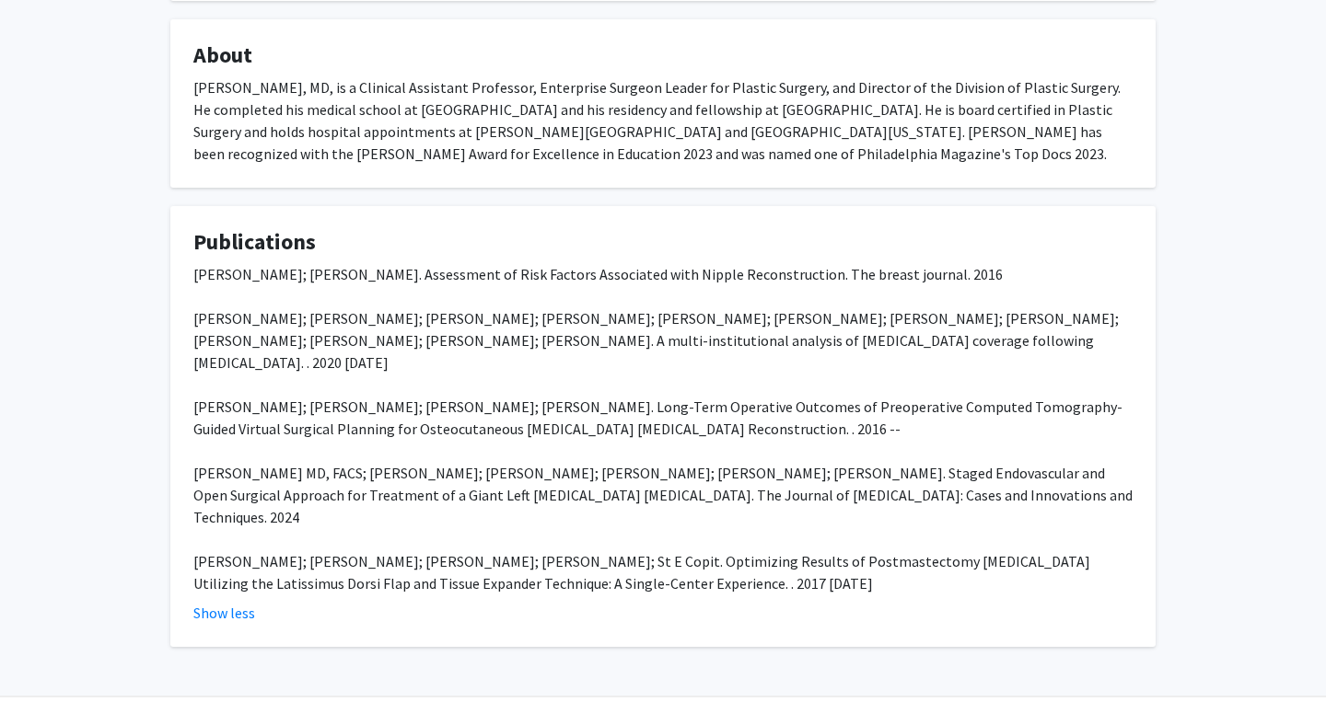
scroll to position [0, 0]
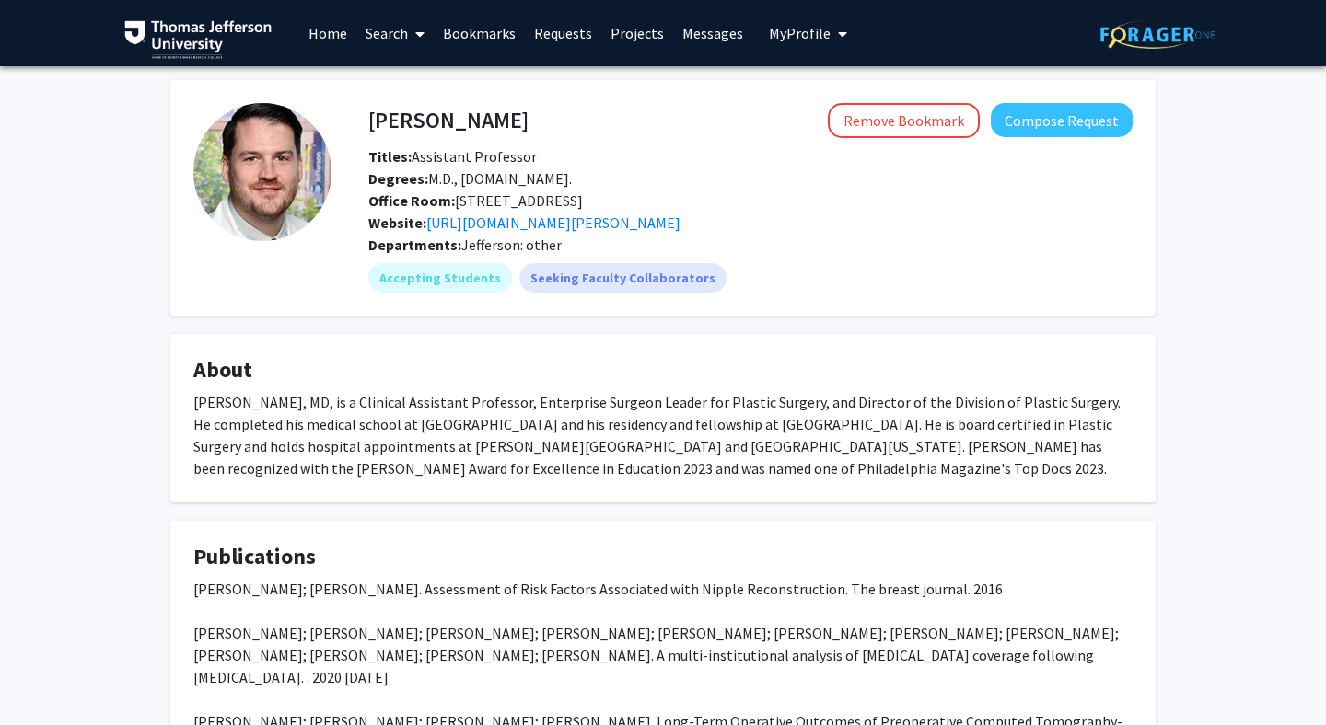
click at [617, 234] on div "Website: https://www.jefferson.edu/academics/colleges-schools-institutes/skmc/d…" at bounding box center [750, 223] width 792 height 22
click at [609, 218] on link "https://www.jefferson.edu/academics/colleges-schools-institutes/skmc/department…" at bounding box center [553, 223] width 254 height 18
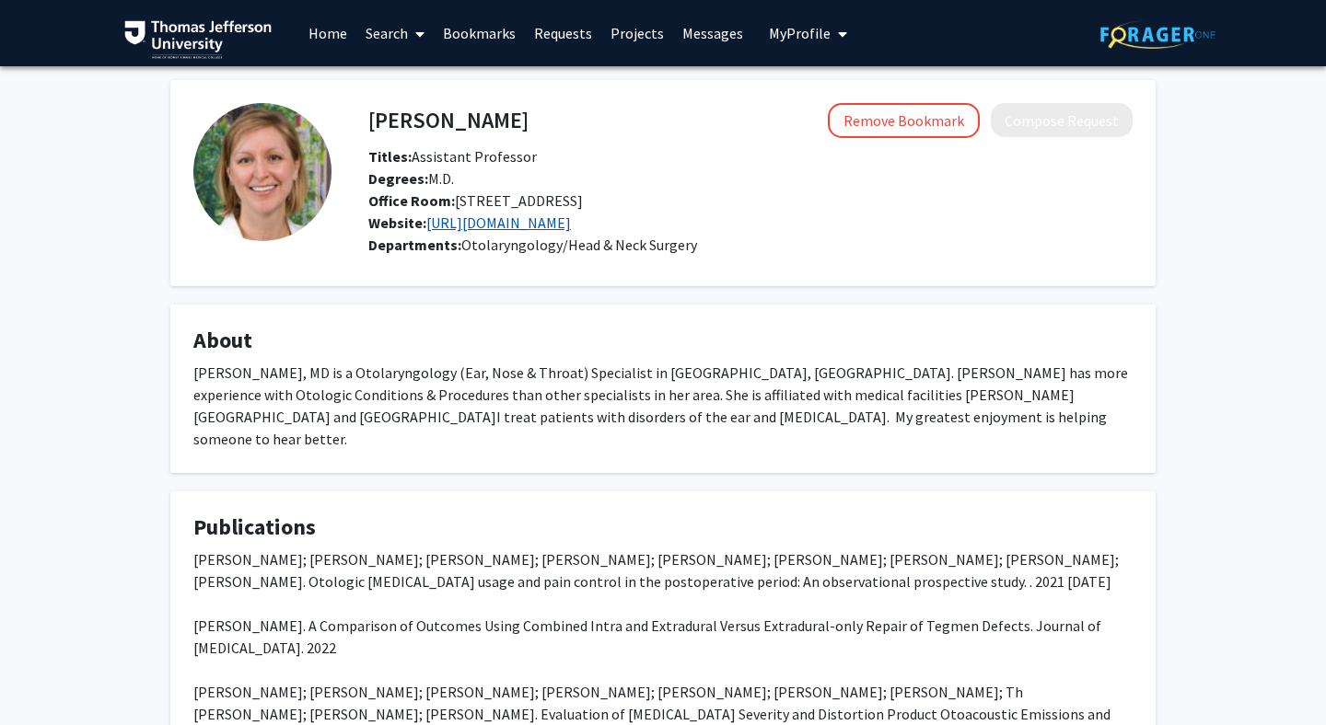
click at [564, 231] on link "[URL][DOMAIN_NAME]" at bounding box center [498, 223] width 145 height 18
